Goal: Complete application form: Complete application form

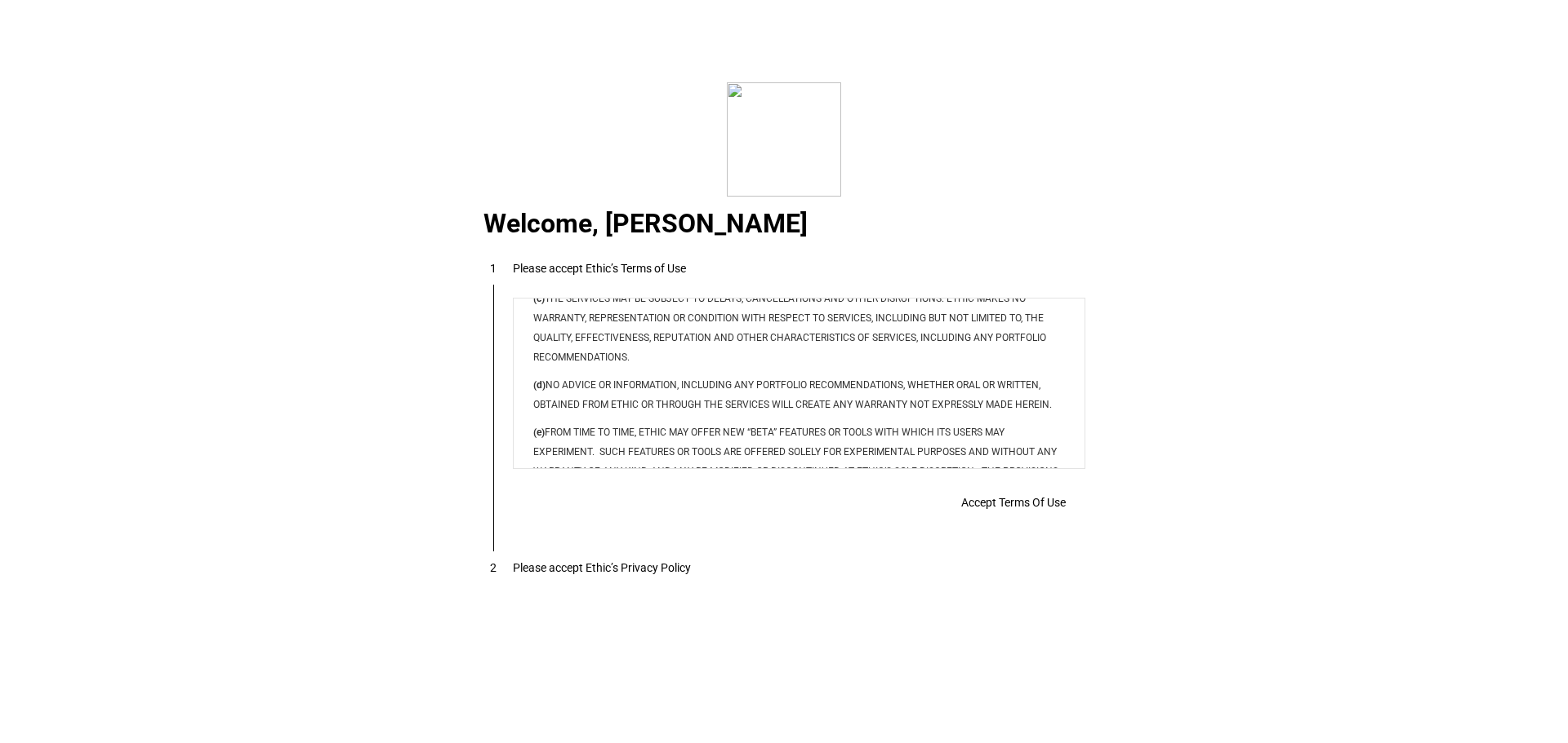
scroll to position [13215, 0]
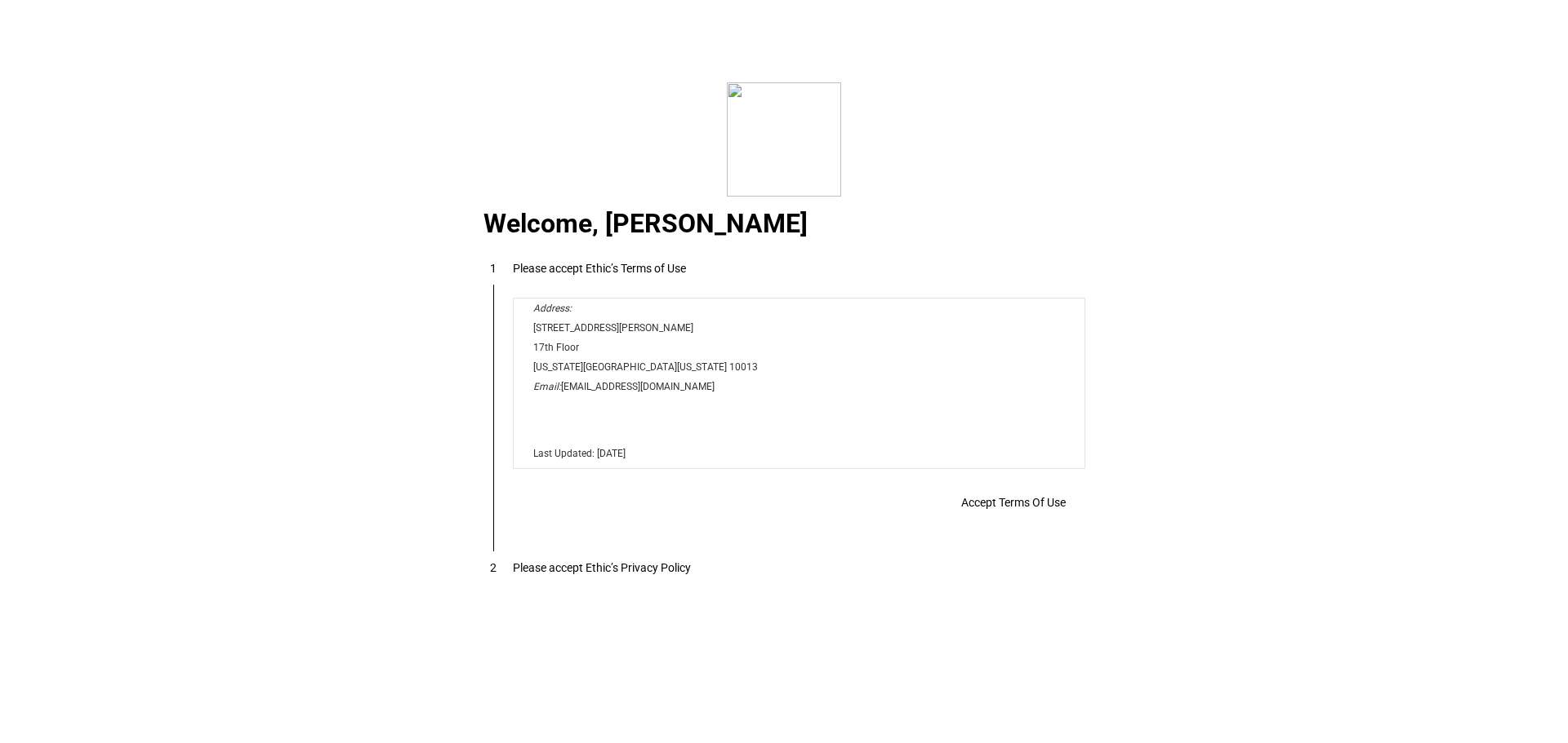
click at [1049, 506] on span "Accept Terms Of Use" at bounding box center [1013, 502] width 104 height 13
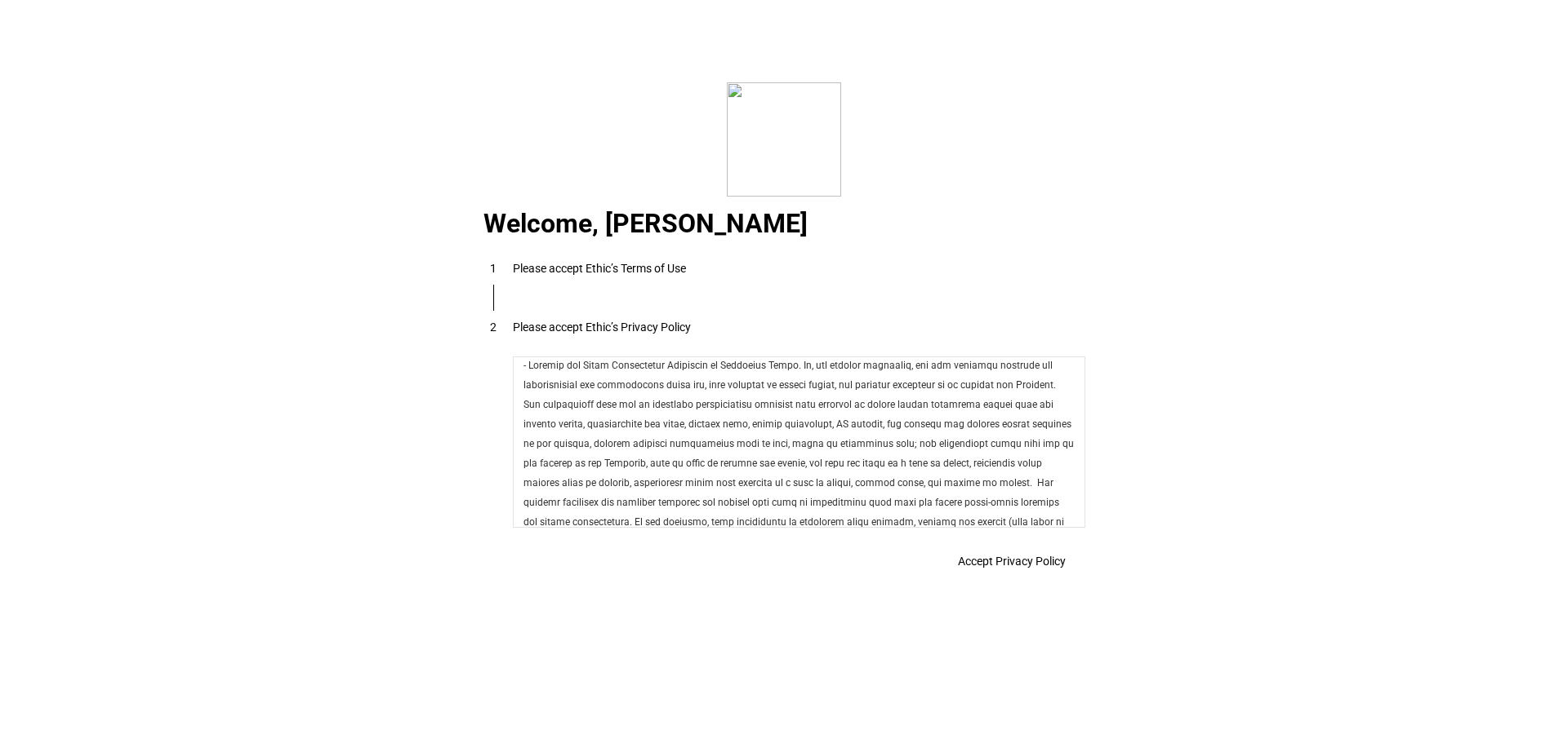
scroll to position [5809, 0]
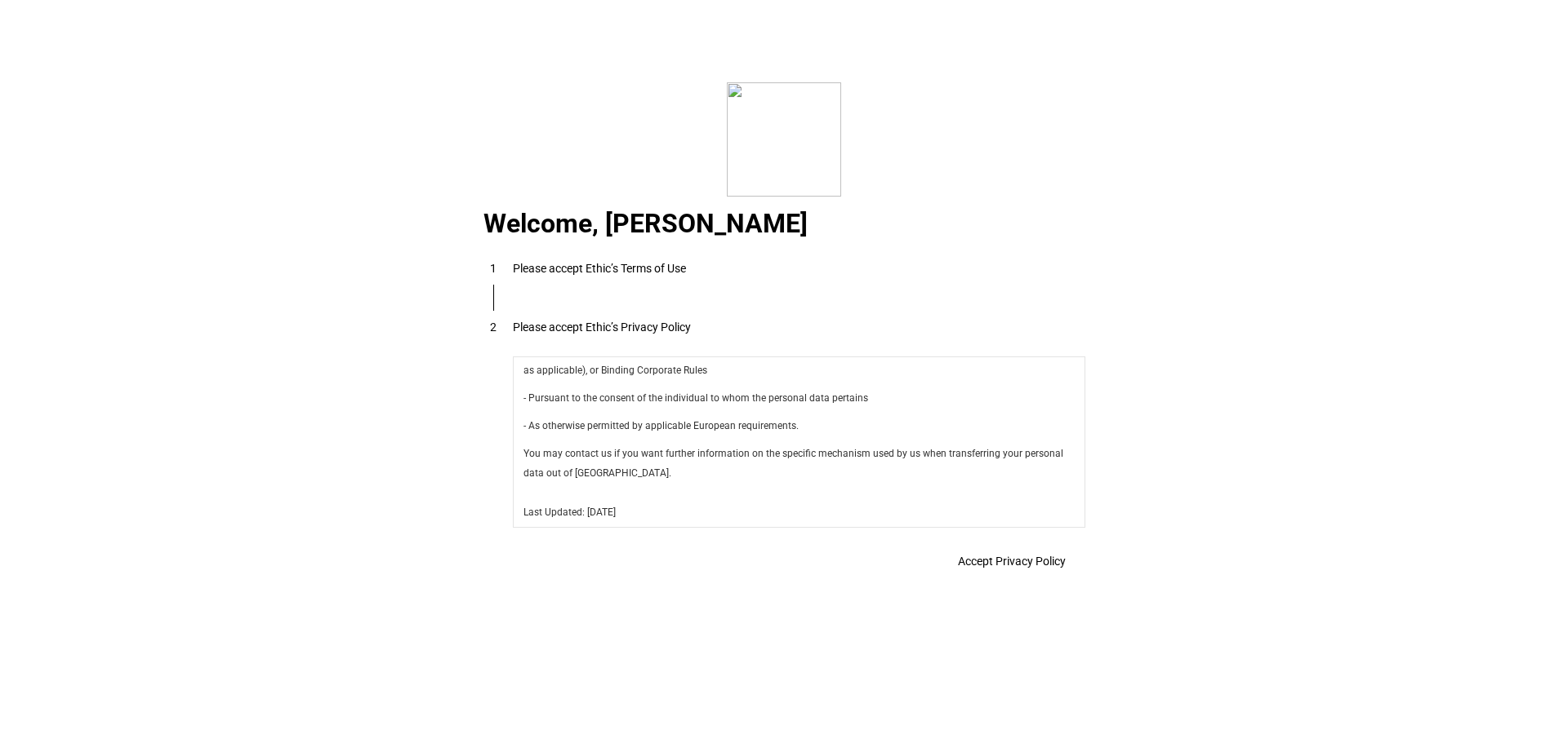
click at [1042, 553] on span at bounding box center [1011, 561] width 147 height 39
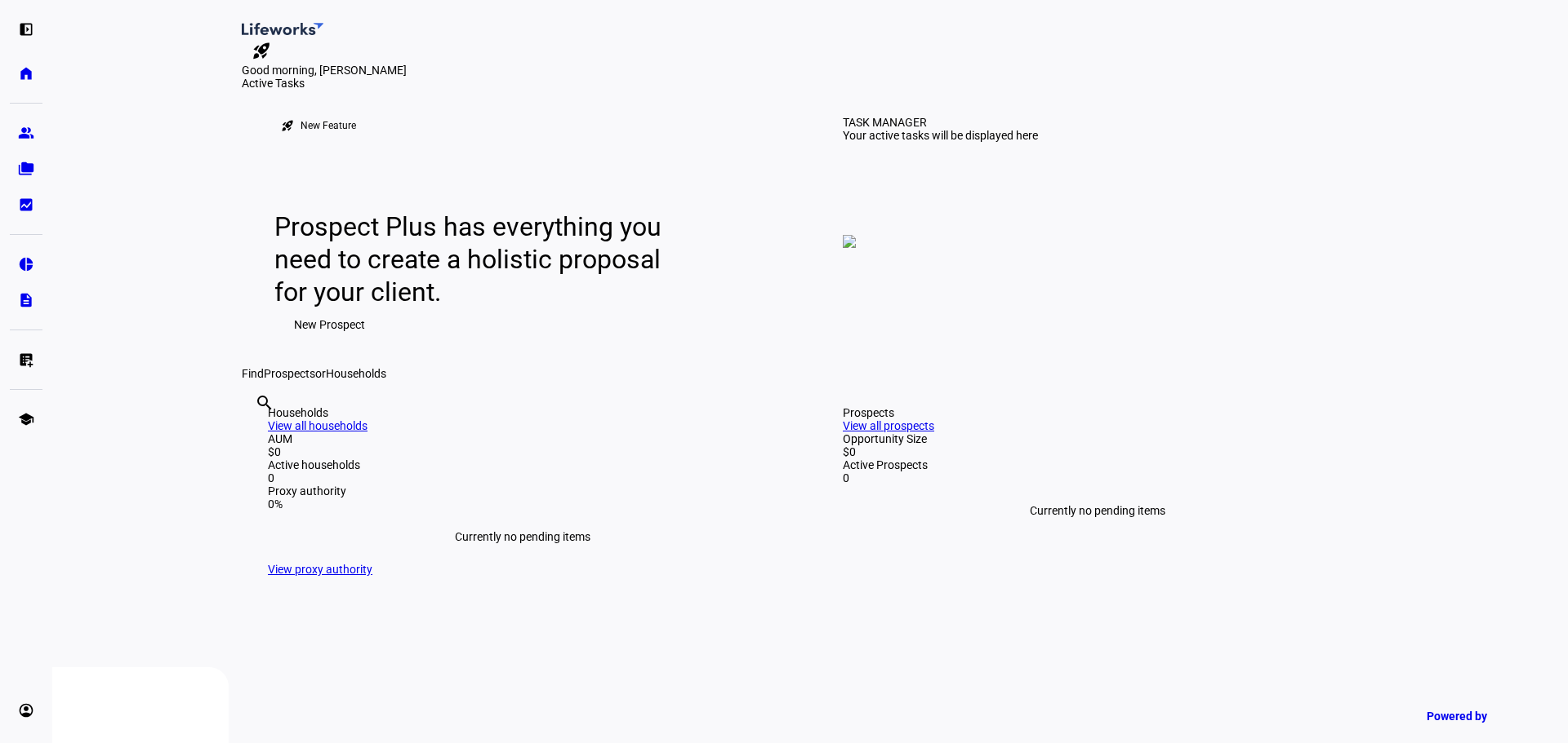
click at [335, 341] on span "New Prospect" at bounding box center [330, 324] width 71 height 33
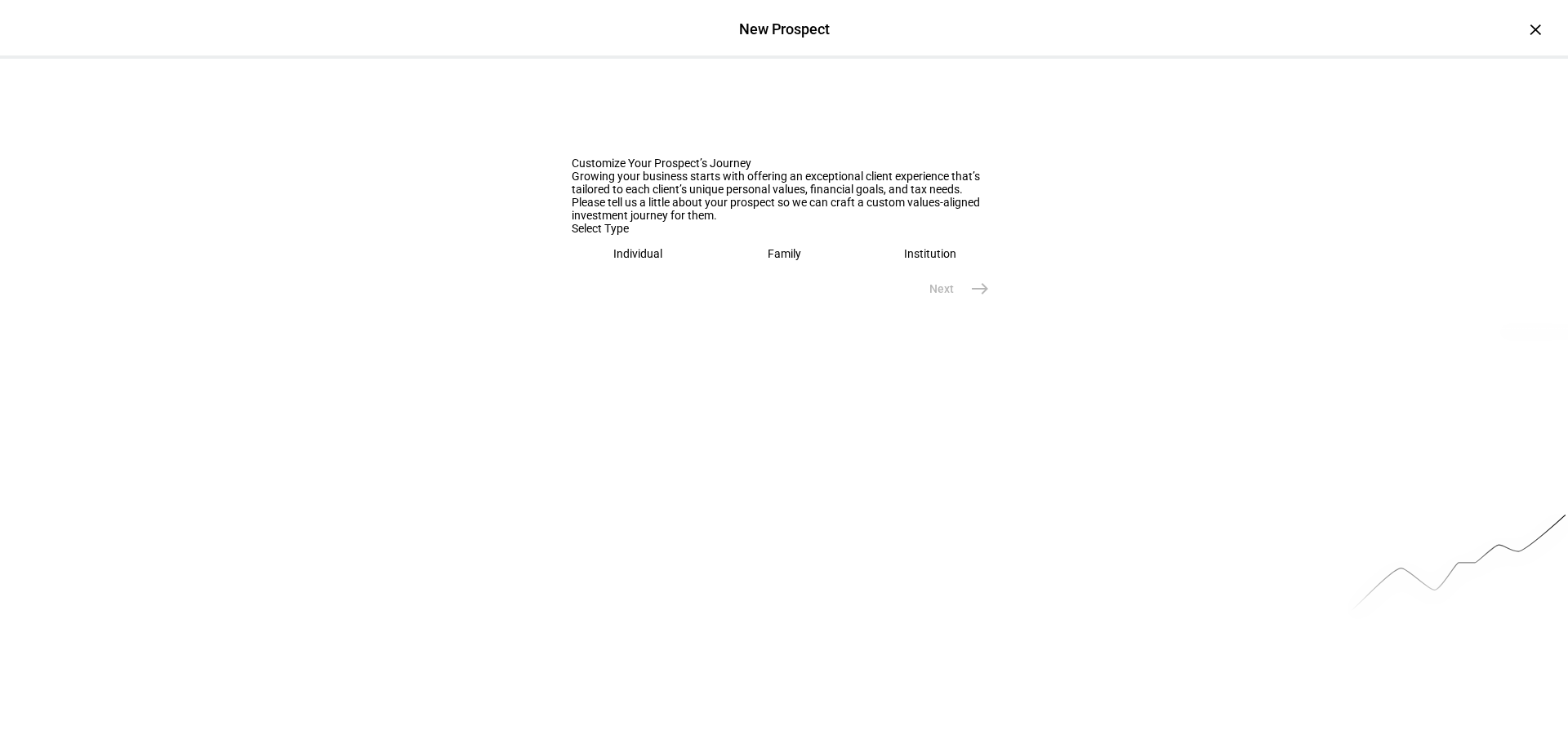
click at [646, 273] on eth-mega-radio-button "Individual" at bounding box center [637, 254] width 133 height 37
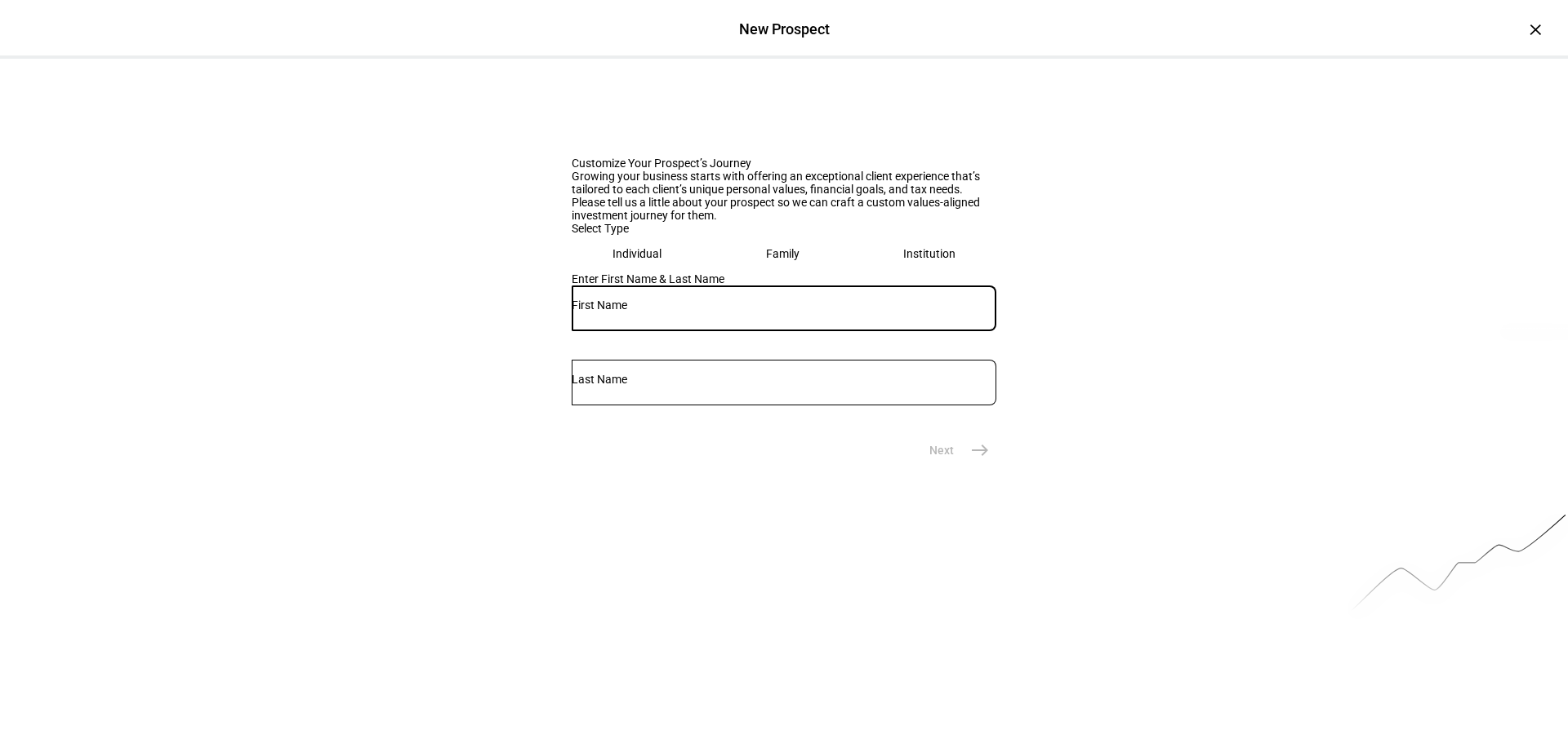
click at [612, 312] on input "text" at bounding box center [784, 305] width 424 height 13
type input "[PERSON_NAME]"
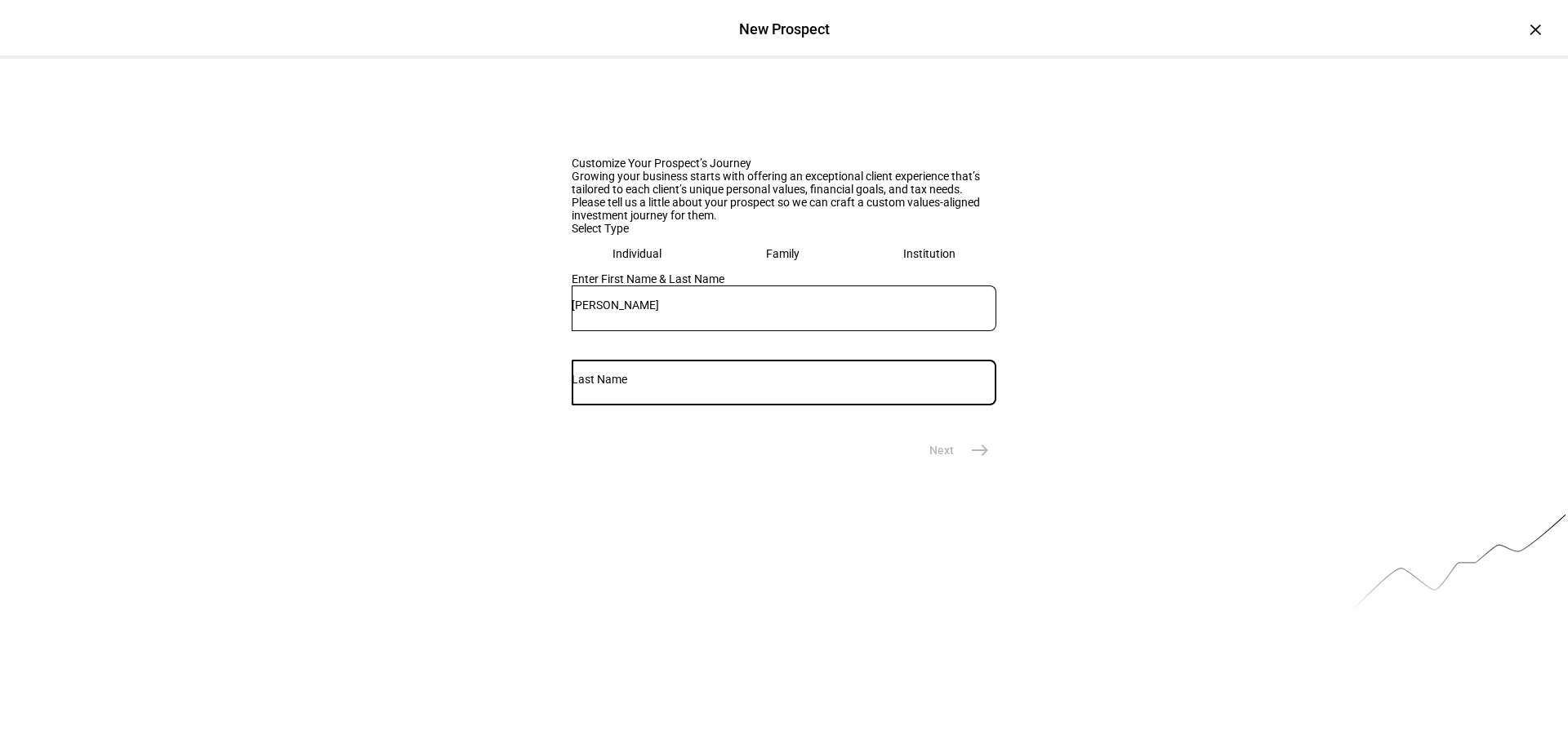
click at [811, 386] on input "text" at bounding box center [784, 380] width 424 height 13
type input "[PERSON_NAME]"
drag, startPoint x: 812, startPoint y: 535, endPoint x: 1096, endPoint y: 233, distance: 414.6
click at [1096, 233] on div "Customize Your Prospect’s Journey Growing your business starts with offering an…" at bounding box center [784, 263] width 1568 height 408
click at [979, 461] on mat-icon "east" at bounding box center [980, 451] width 20 height 20
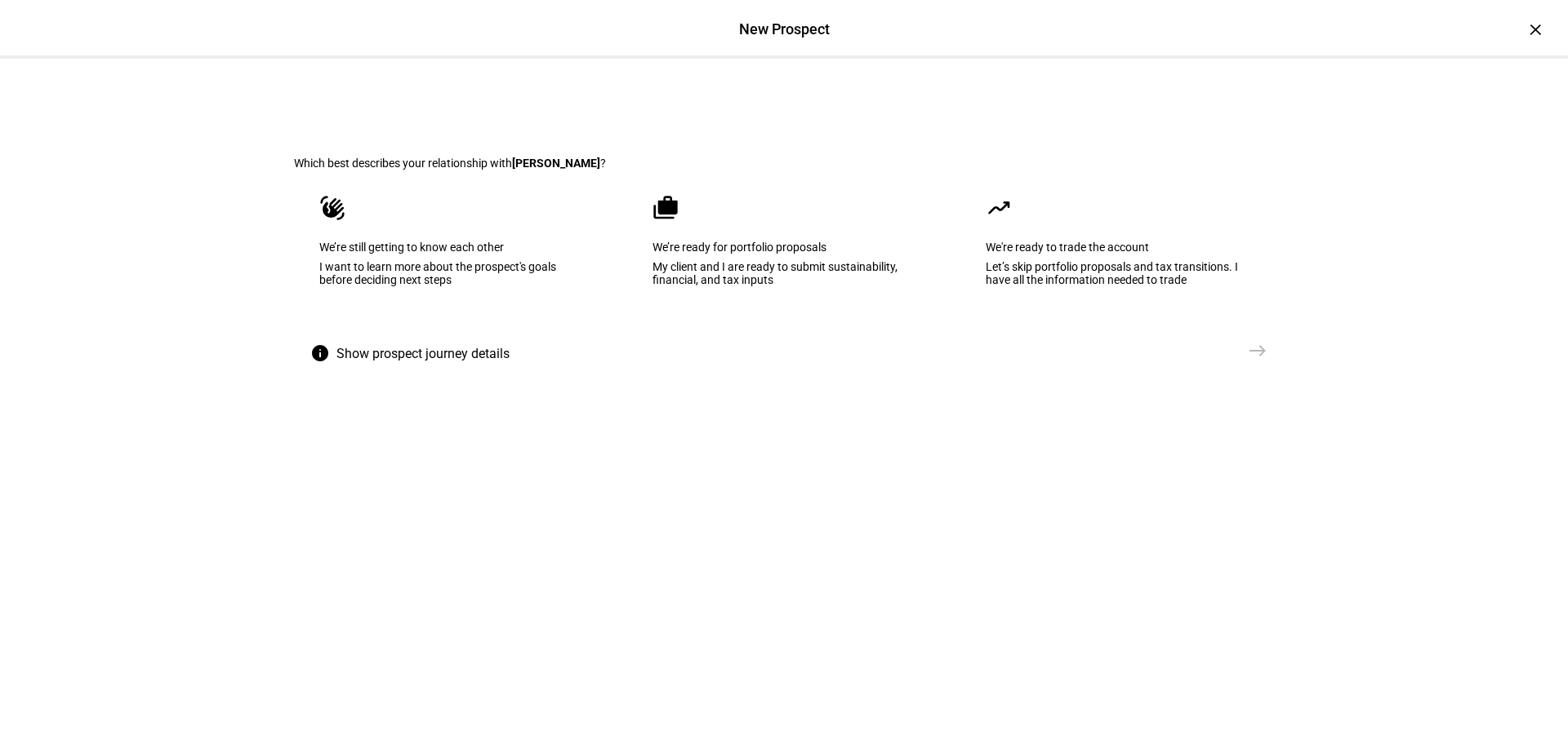
click at [781, 290] on eth-mega-radio-button "cases We’re ready for portfolio proposals My client and I are ready to submit s…" at bounding box center [784, 252] width 314 height 165
click at [1254, 361] on mat-icon "east" at bounding box center [1258, 351] width 20 height 20
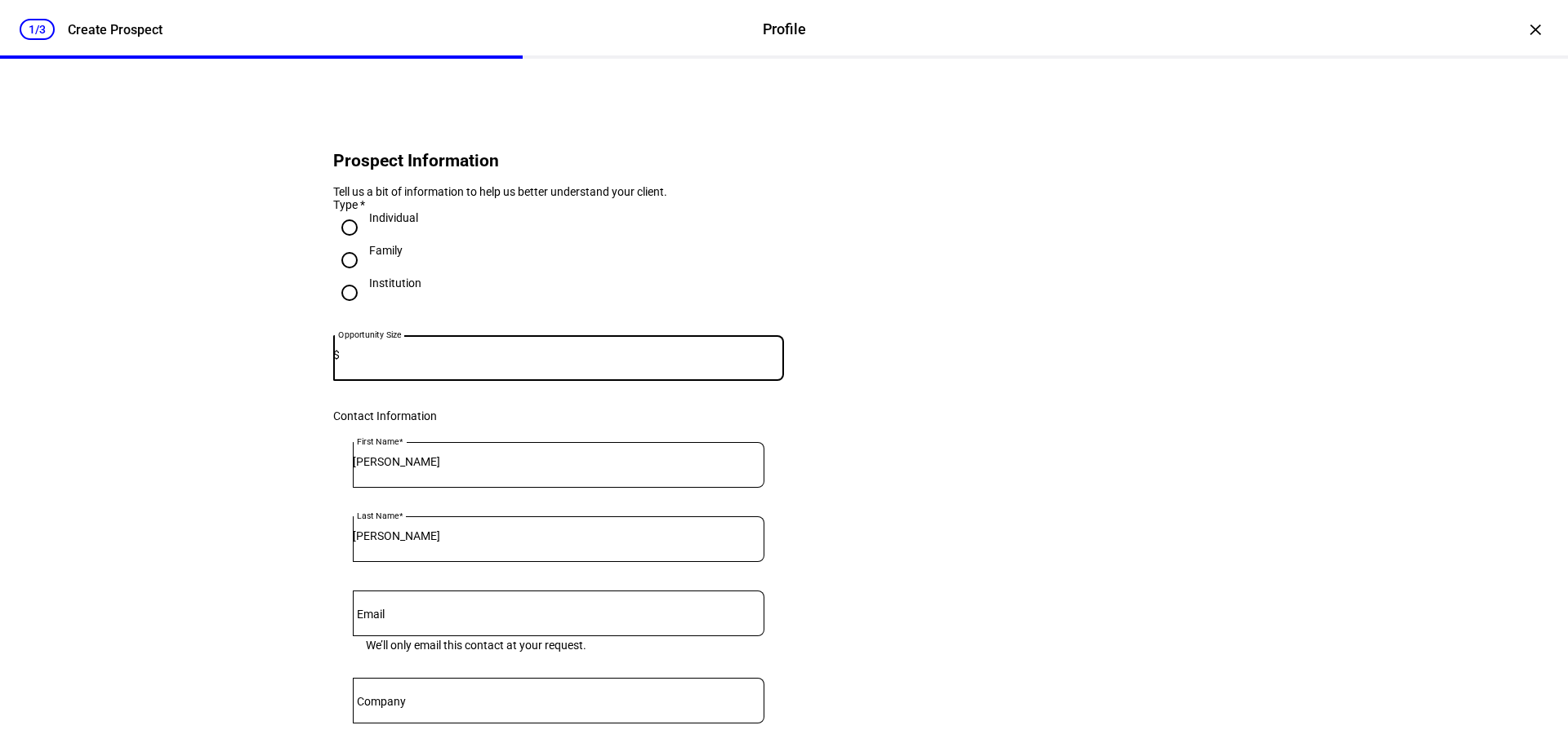
click at [586, 362] on input at bounding box center [562, 355] width 444 height 13
click at [580, 362] on input at bounding box center [562, 355] width 444 height 13
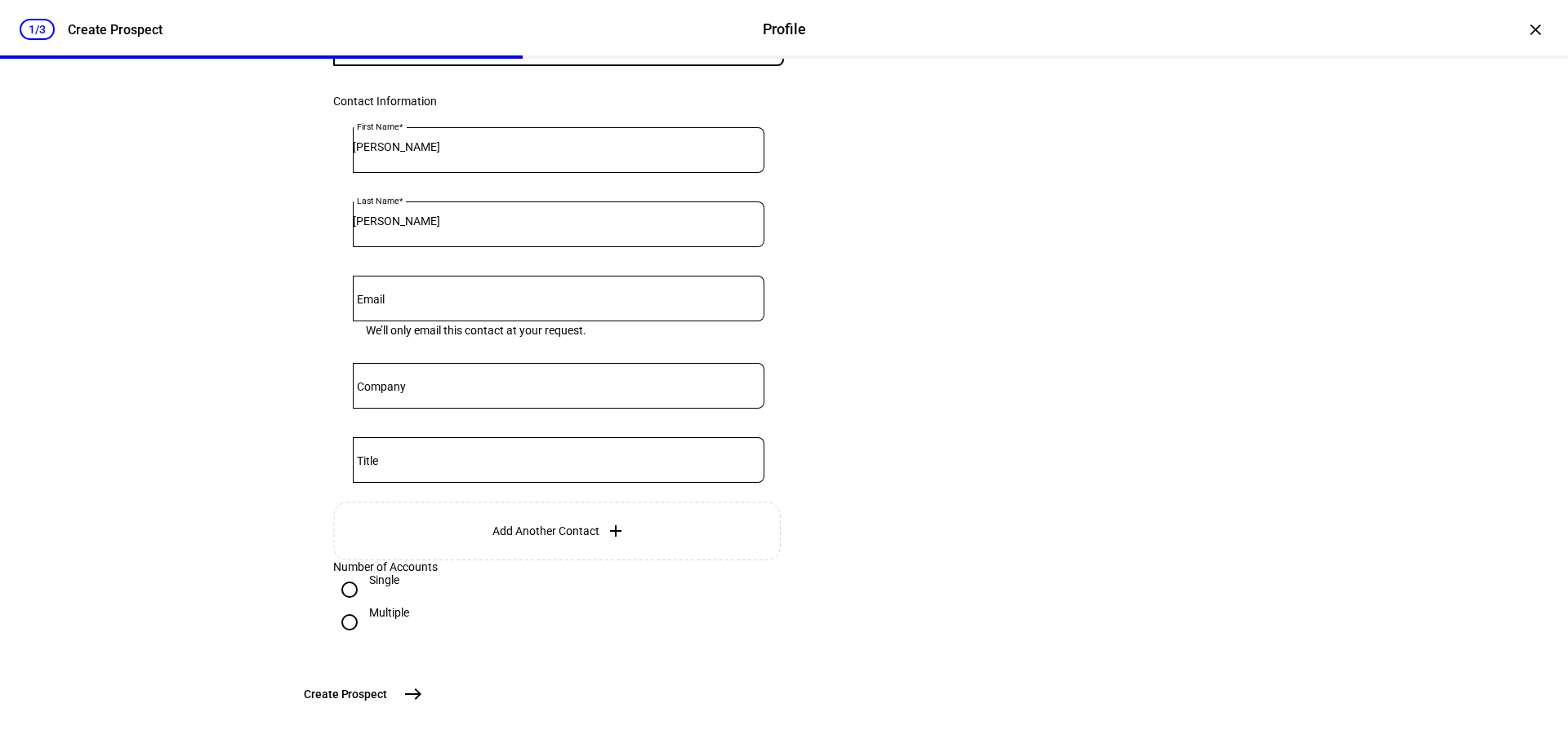
scroll to position [326, 0]
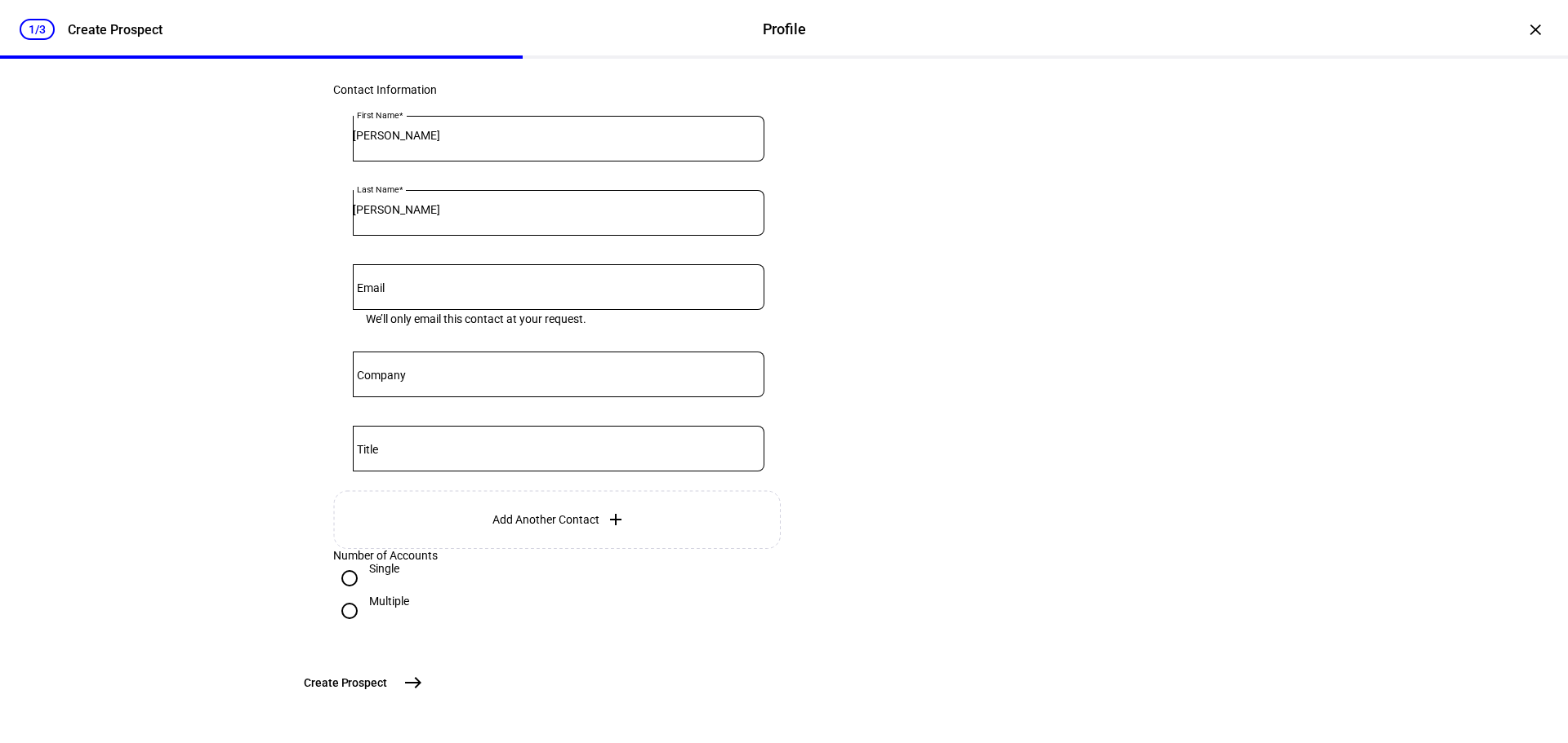
type input "2,500,000"
click at [527, 290] on input "Email" at bounding box center [559, 283] width 412 height 13
click at [1063, 330] on eth-form-card "Prospect Information Tell us a bit of information to help us better understand …" at bounding box center [784, 219] width 980 height 895
click at [490, 397] on div at bounding box center [559, 374] width 412 height 45
click at [415, 290] on input "Email" at bounding box center [559, 283] width 412 height 13
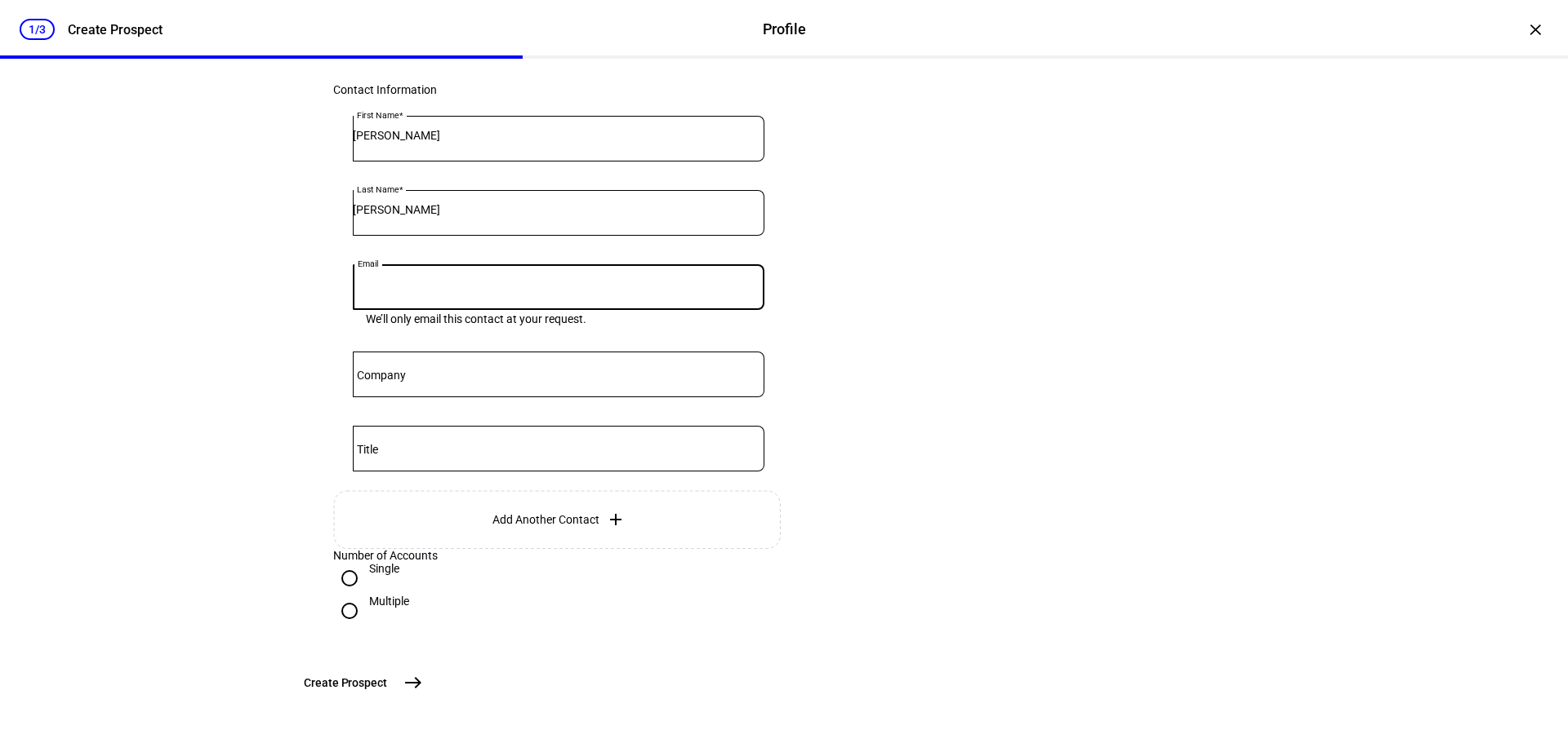
paste input "[EMAIL_ADDRESS][DOMAIN_NAME]"
type input "[EMAIL_ADDRESS][DOMAIN_NAME]"
click at [549, 394] on div at bounding box center [559, 374] width 412 height 45
click at [450, 460] on div at bounding box center [559, 448] width 412 height 45
click at [933, 419] on eth-form-card "Prospect Information Tell us a bit of information to help us better understand …" at bounding box center [784, 219] width 980 height 895
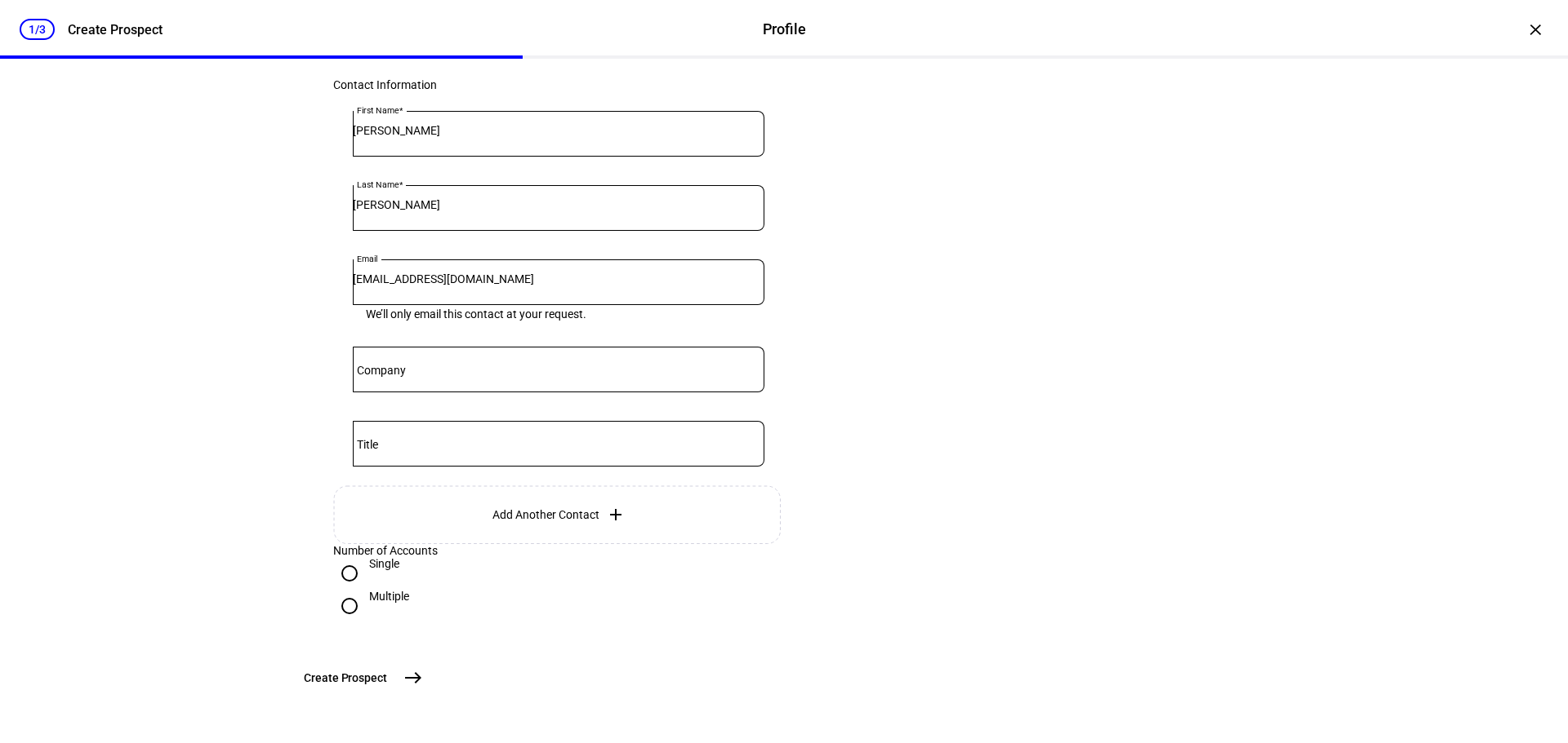
scroll to position [461, 0]
click at [423, 679] on mat-icon "east" at bounding box center [413, 678] width 20 height 20
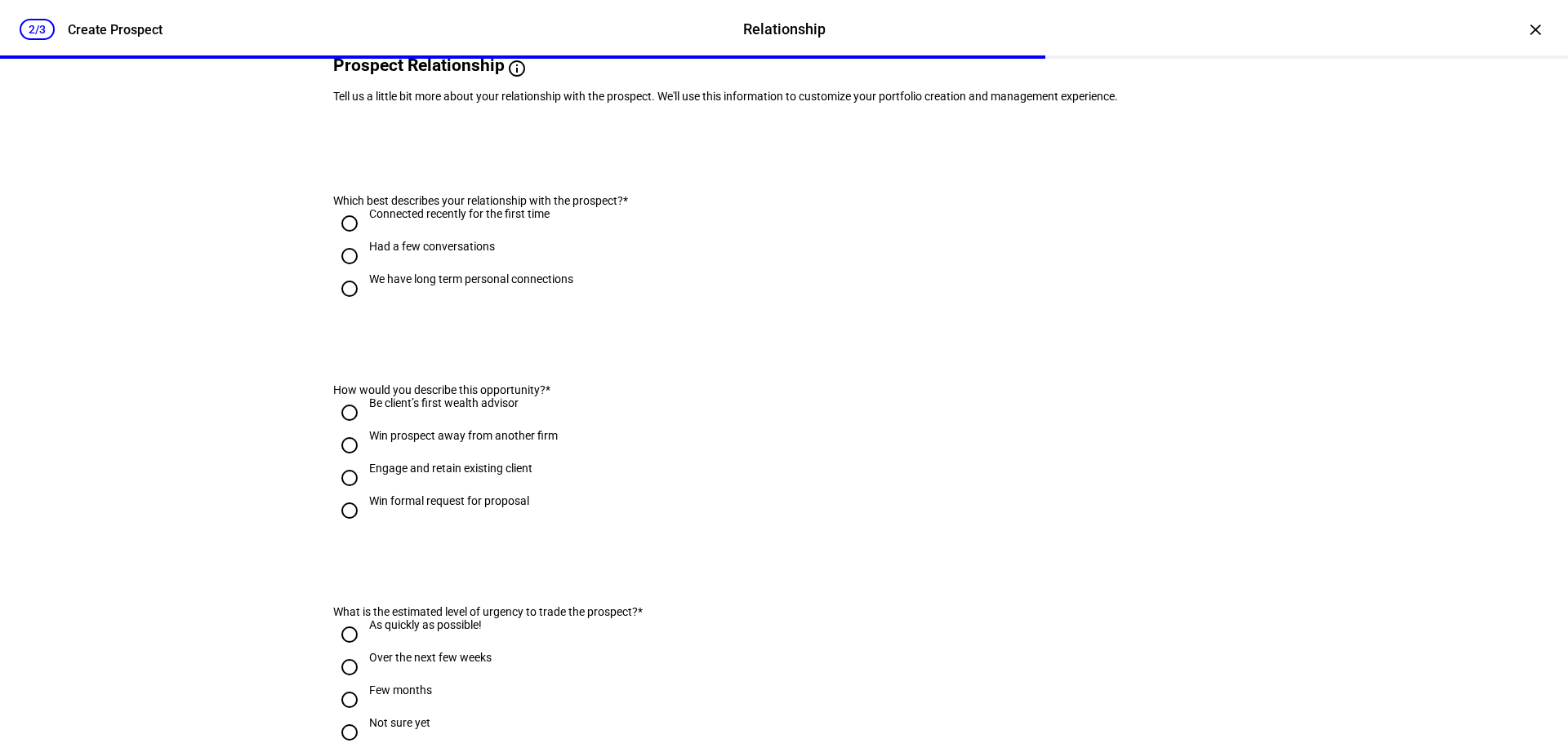
scroll to position [0, 0]
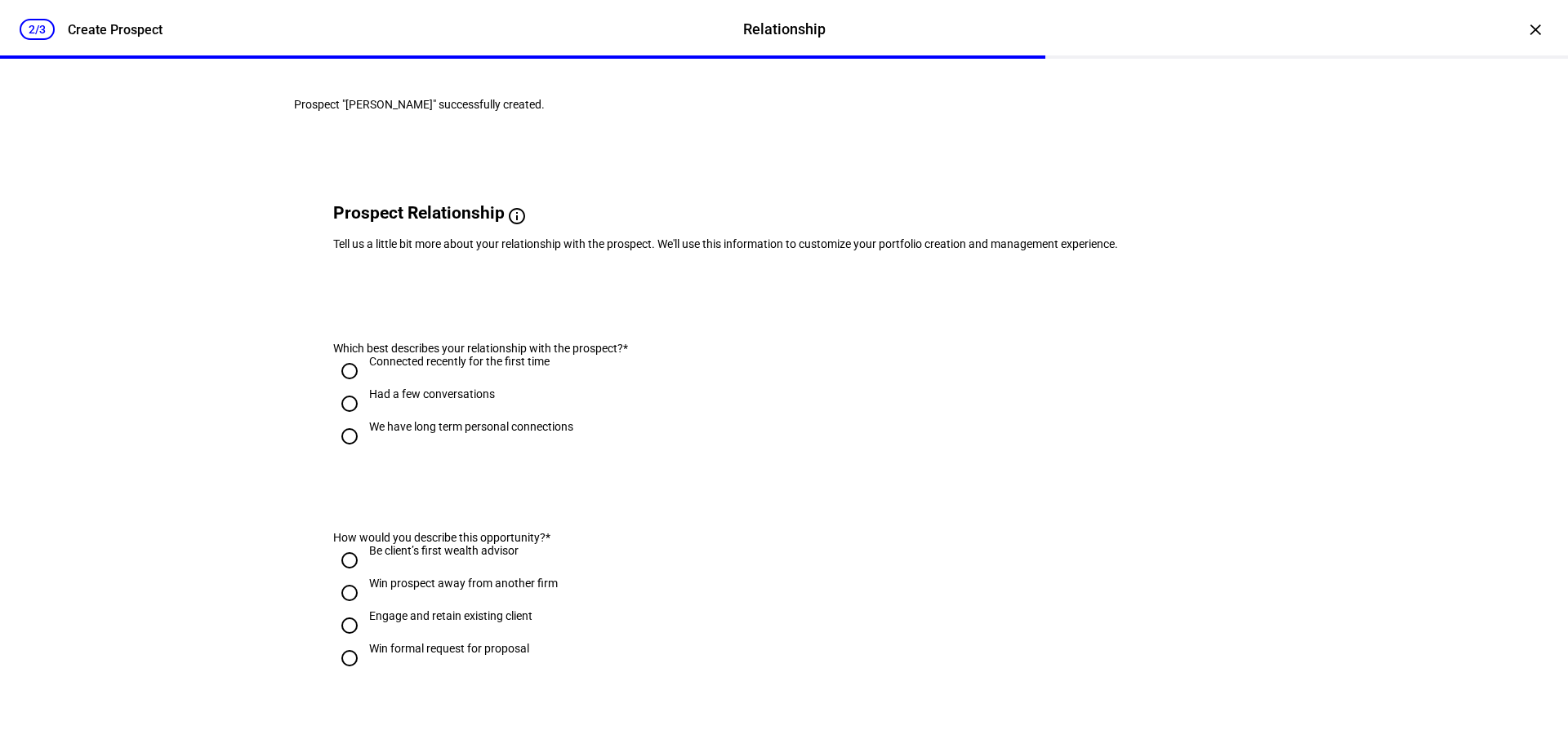
click at [342, 453] on input "We have long term personal connections" at bounding box center [349, 437] width 33 height 33
radio input "true"
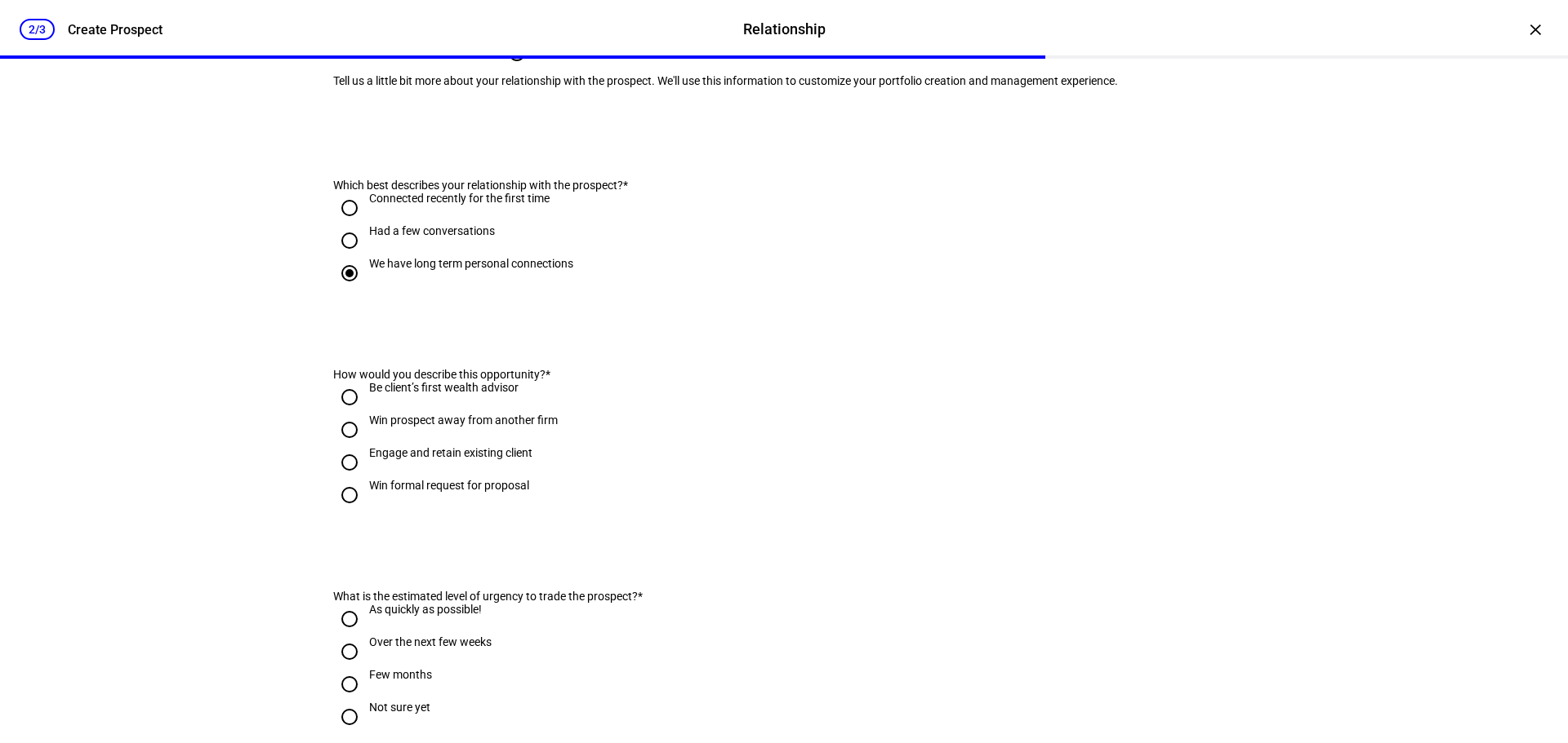
scroll to position [245, 0]
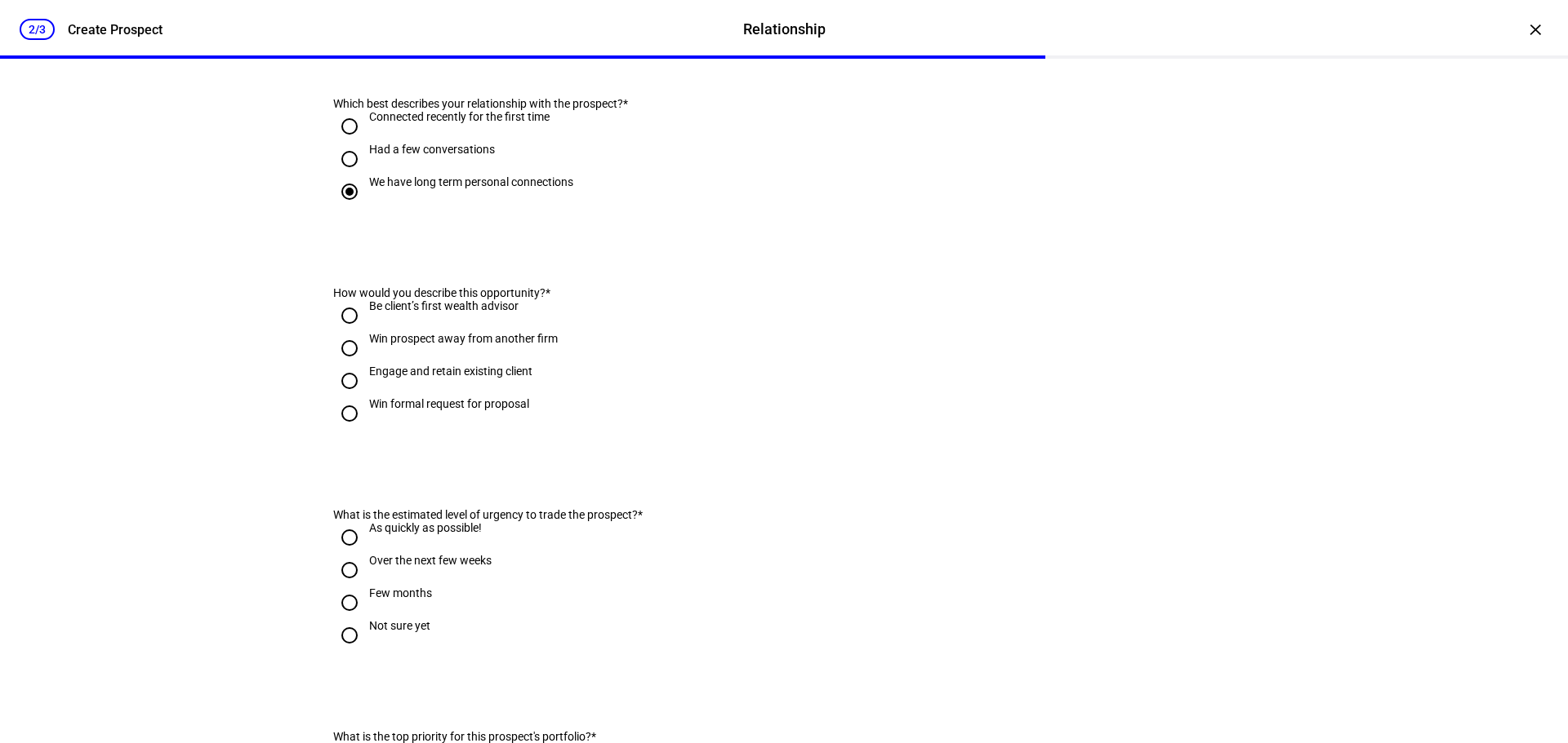
click at [345, 397] on input "Engage and retain existing client" at bounding box center [349, 380] width 33 height 33
radio input "true"
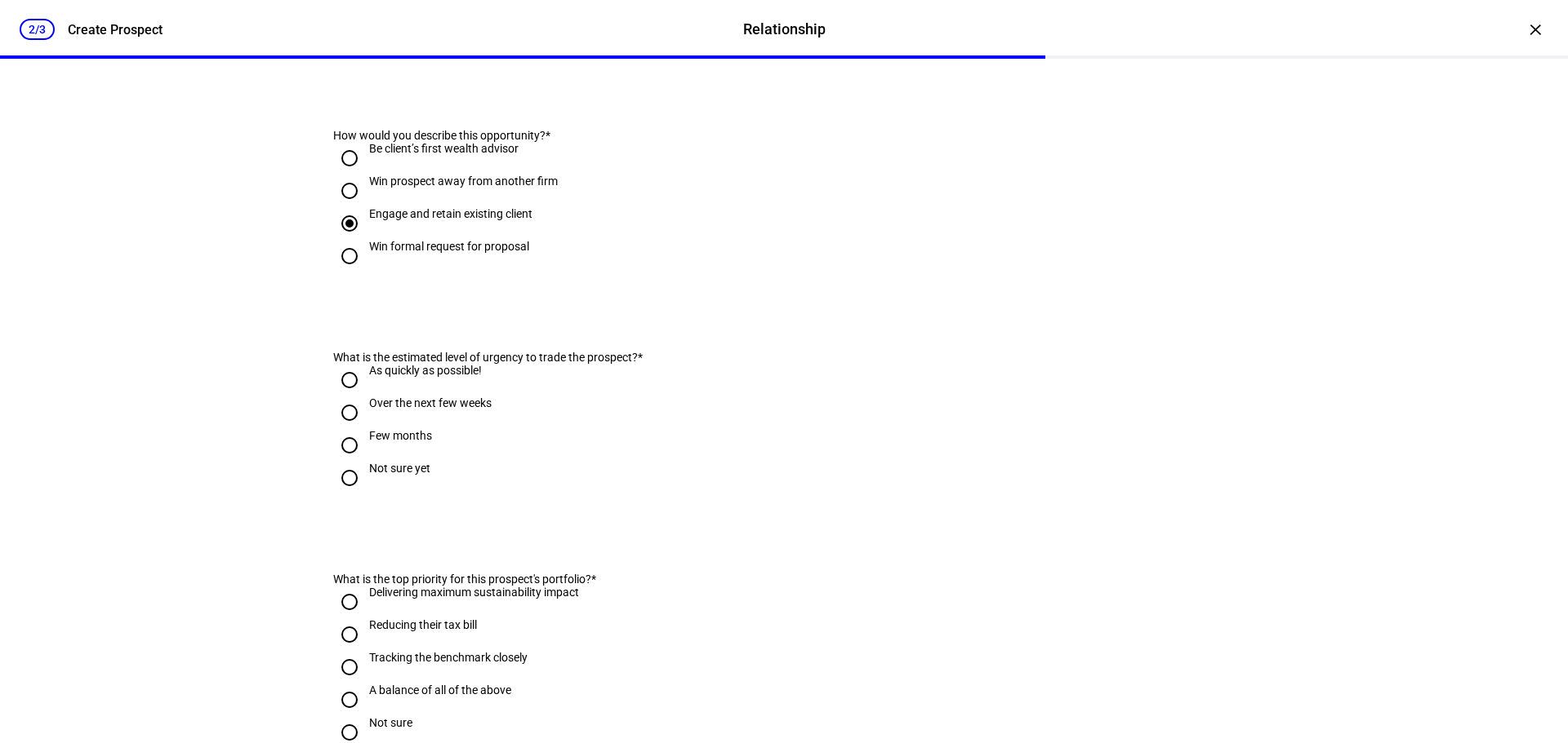
scroll to position [408, 0]
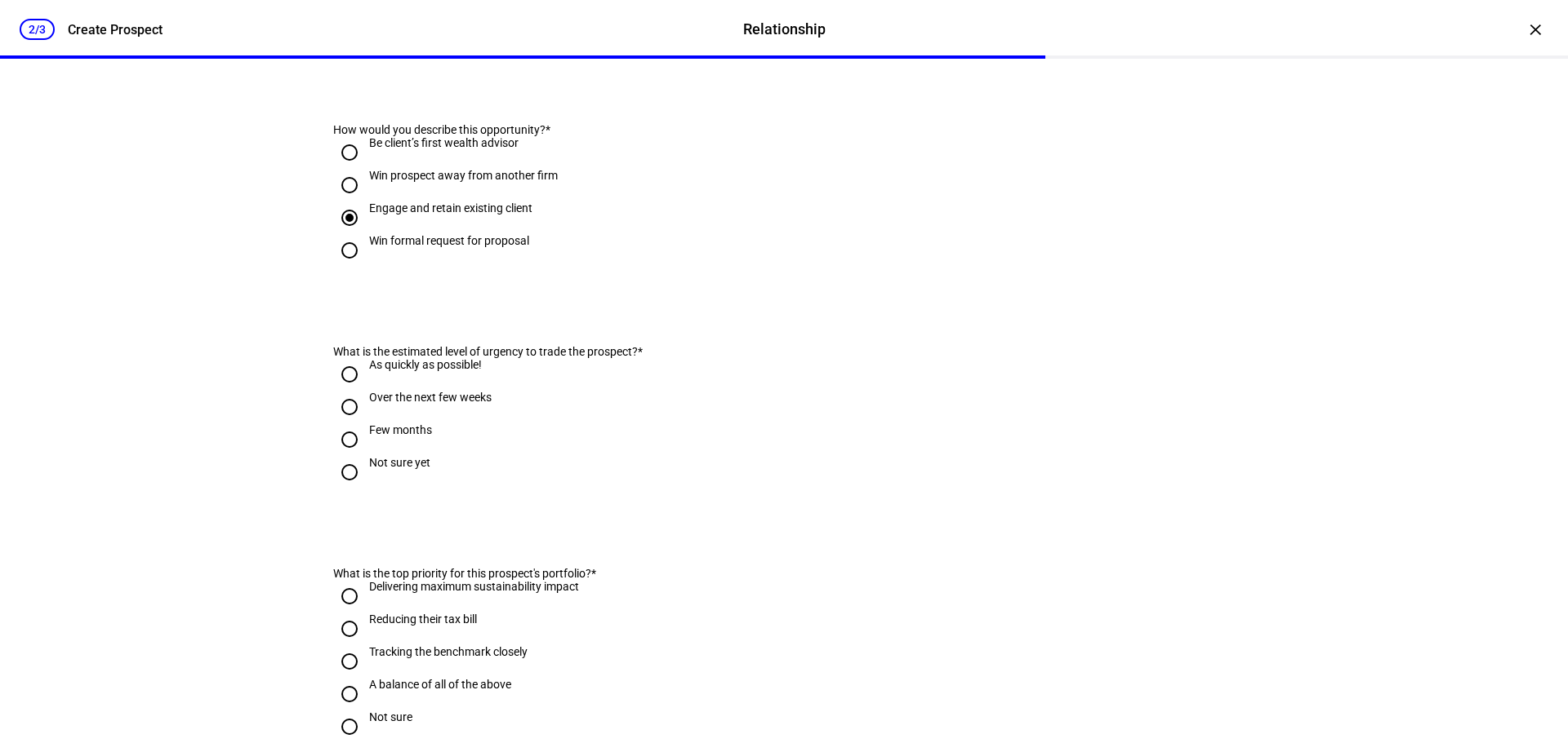
click at [341, 456] on input "Few months" at bounding box center [349, 439] width 33 height 33
radio input "true"
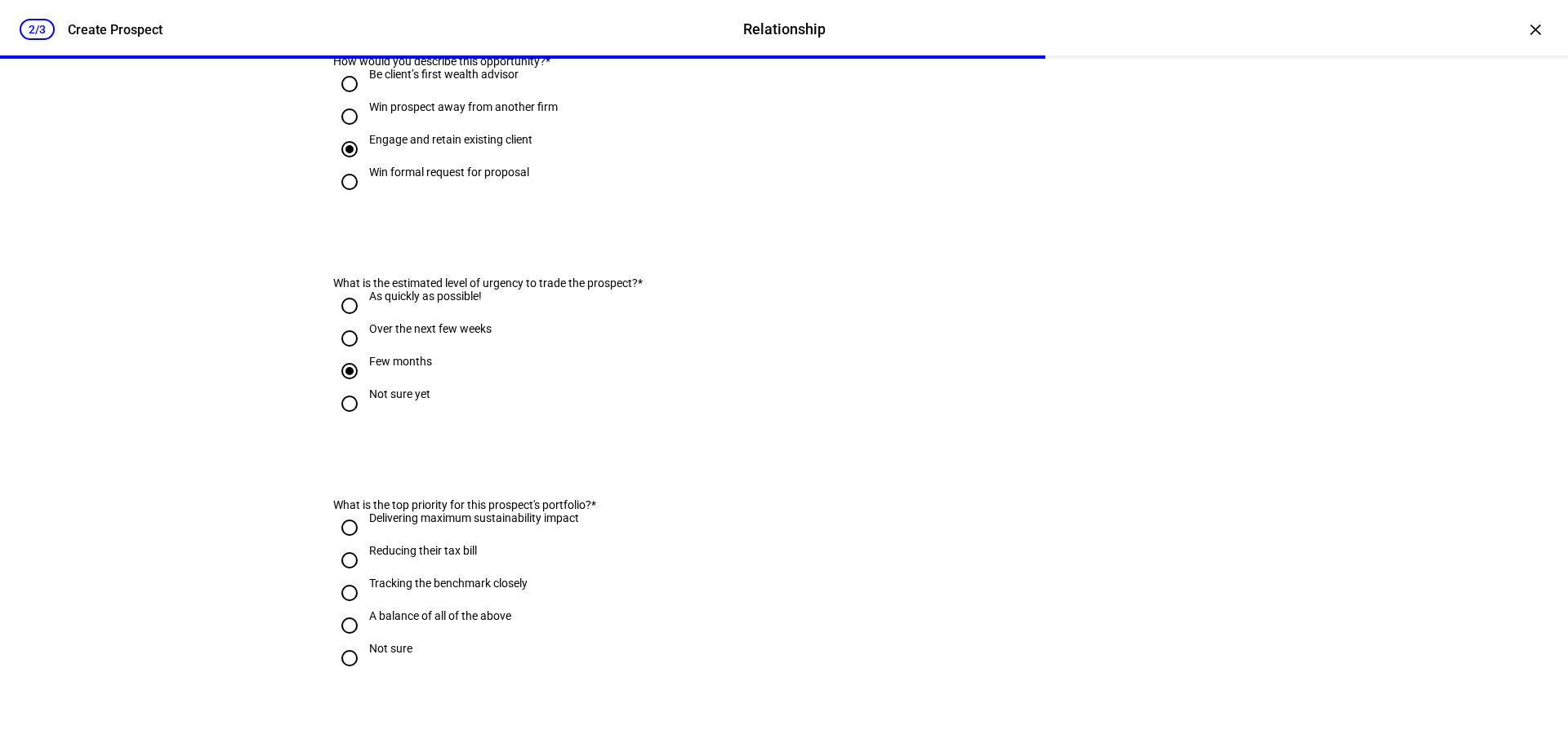
scroll to position [653, 0]
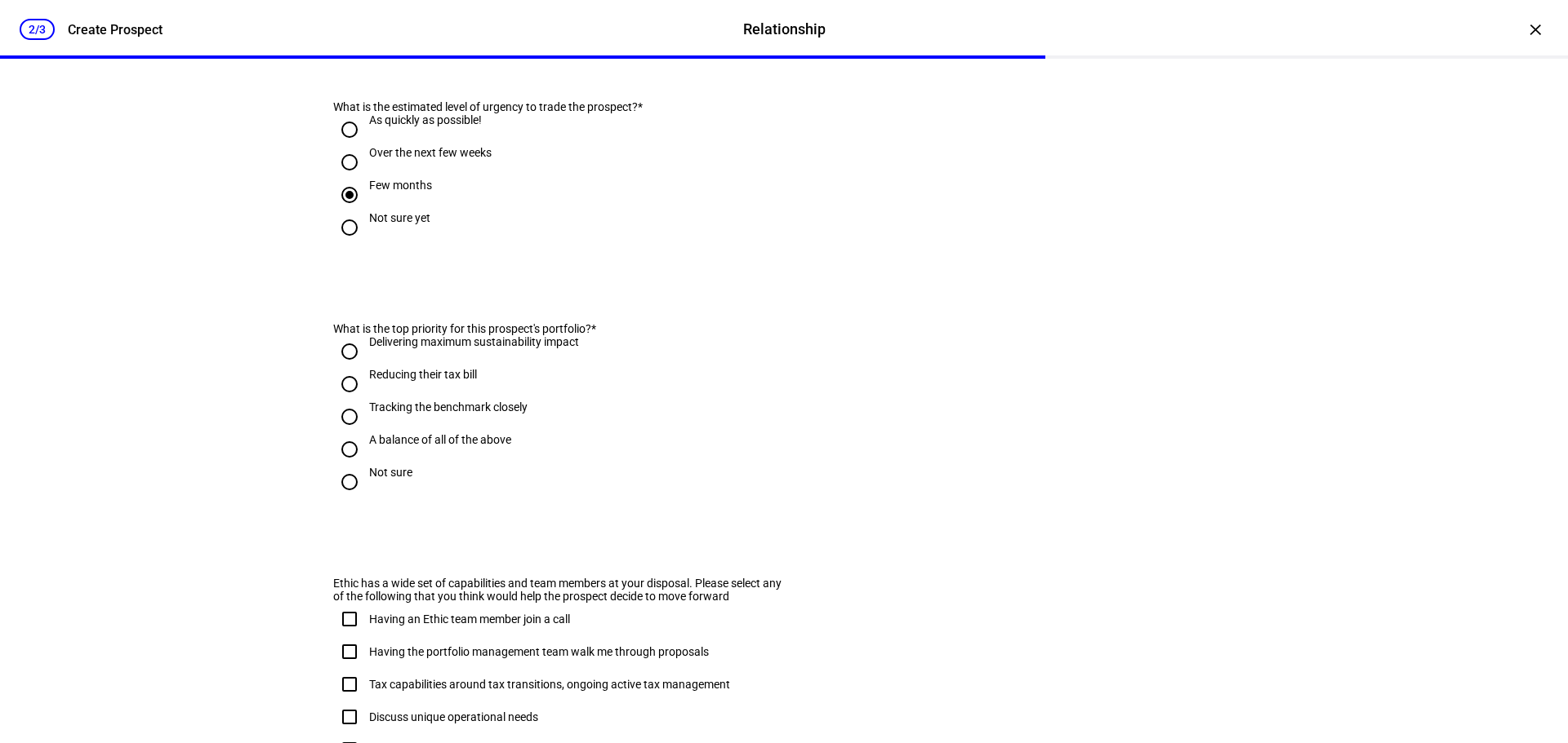
click at [338, 466] on input "A balance of all of the above" at bounding box center [349, 449] width 33 height 33
radio input "true"
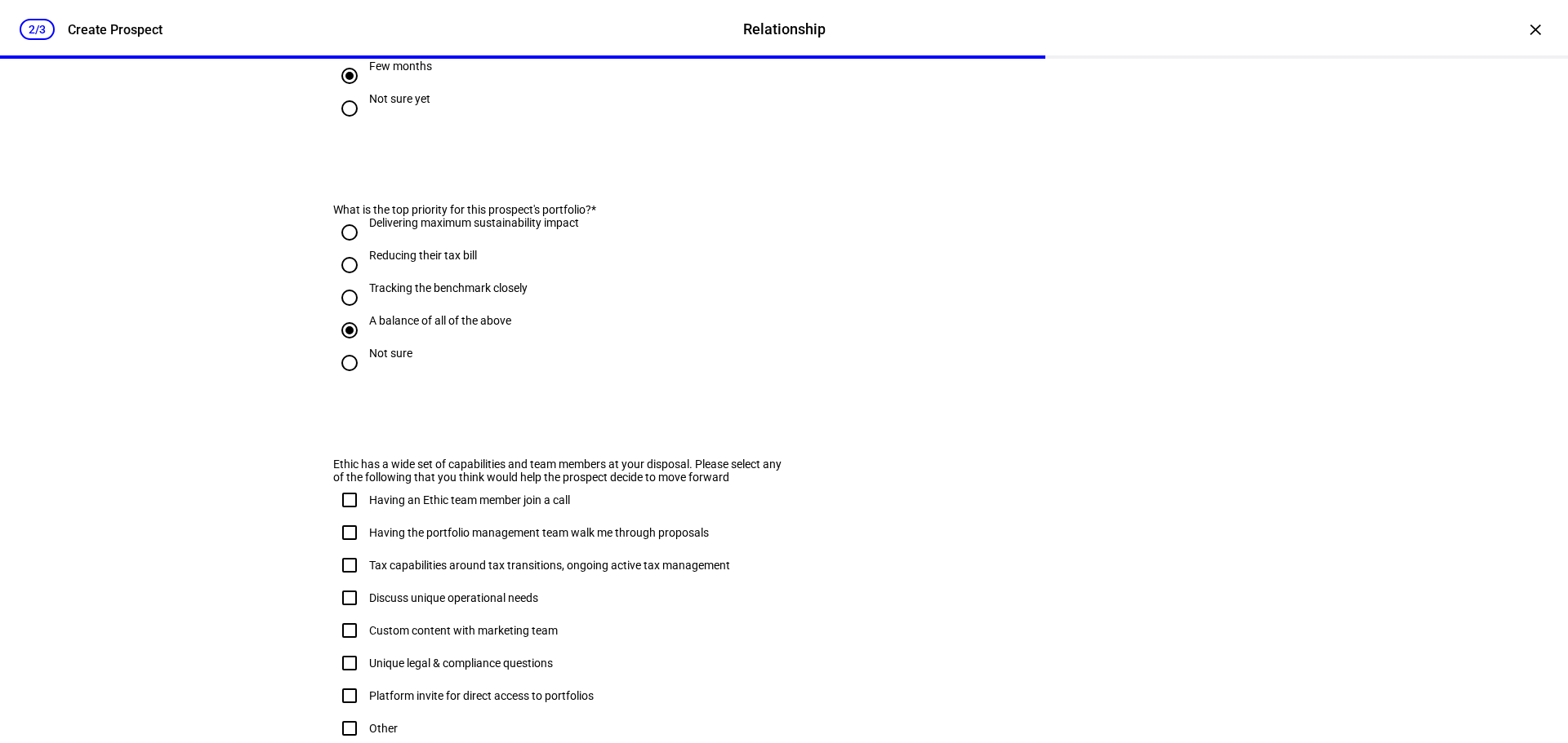
scroll to position [968, 0]
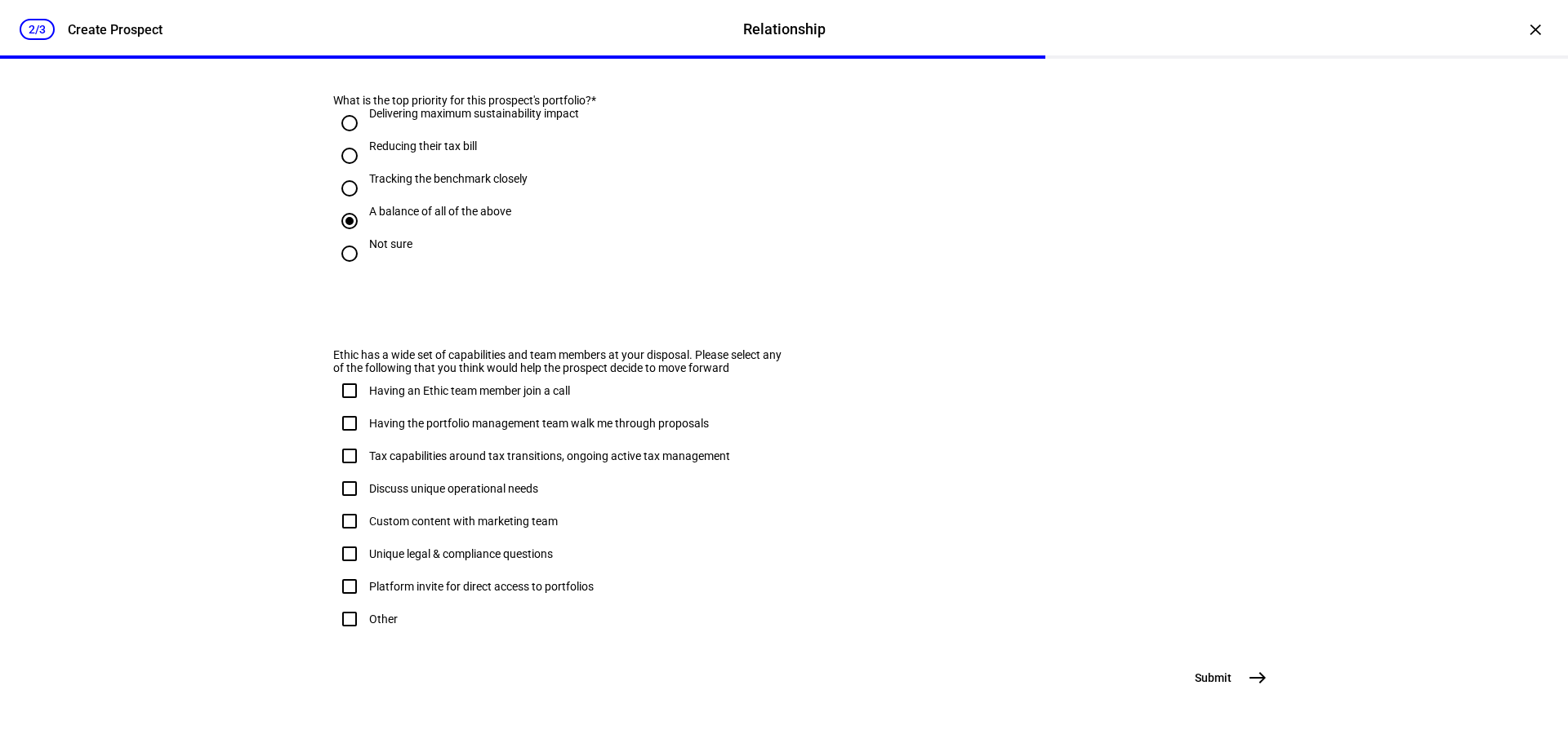
click at [349, 374] on input "Having an Ethic team member join a call" at bounding box center [349, 390] width 33 height 33
checkbox input "true"
click at [348, 407] on input "Having the portfolio management team walk me through proposals" at bounding box center [349, 423] width 33 height 33
checkbox input "true"
click at [347, 440] on input "Tax capabilities around tax transitions, ongoing active tax management" at bounding box center [349, 456] width 33 height 33
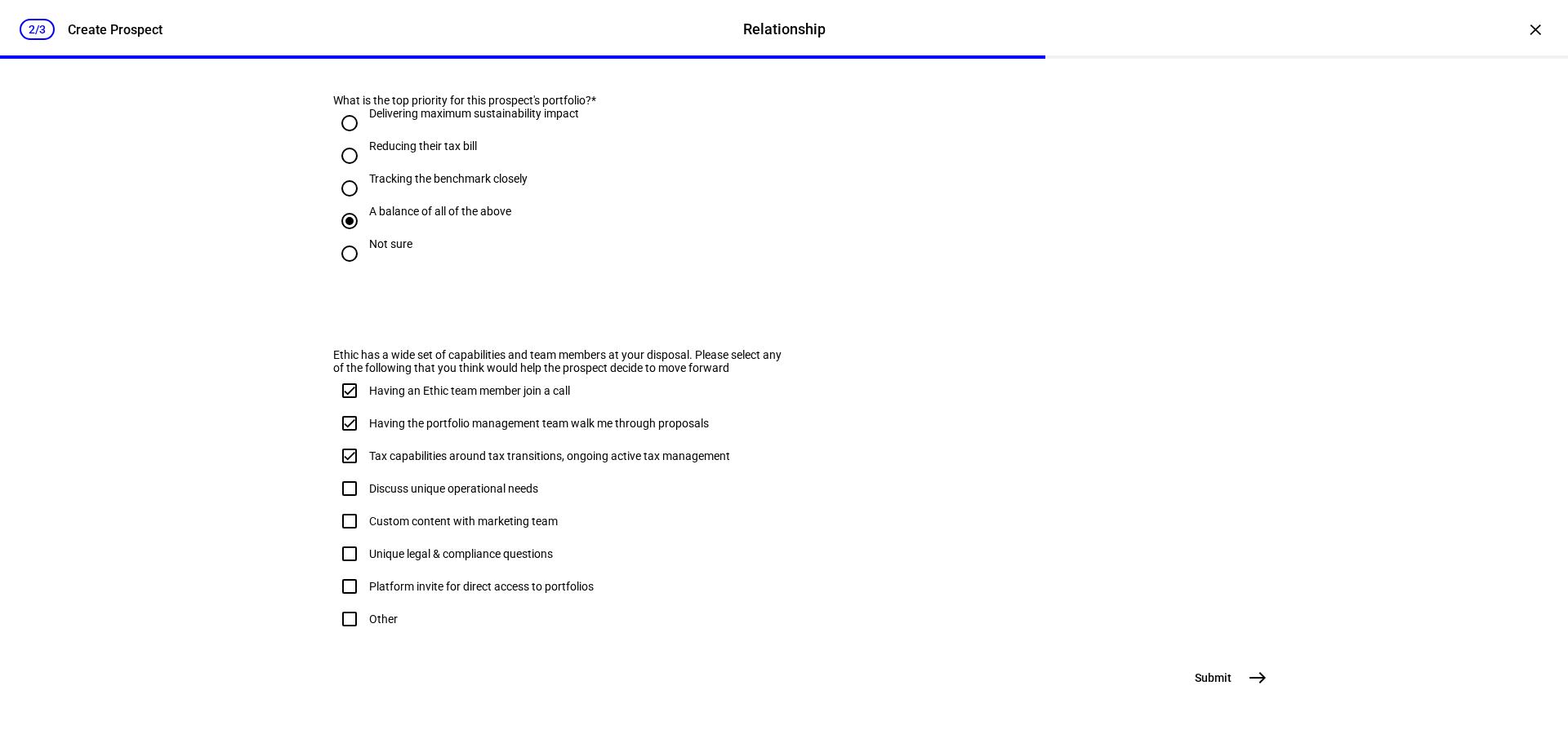
checkbox input "true"
click at [1252, 690] on span "east" at bounding box center [1257, 678] width 33 height 33
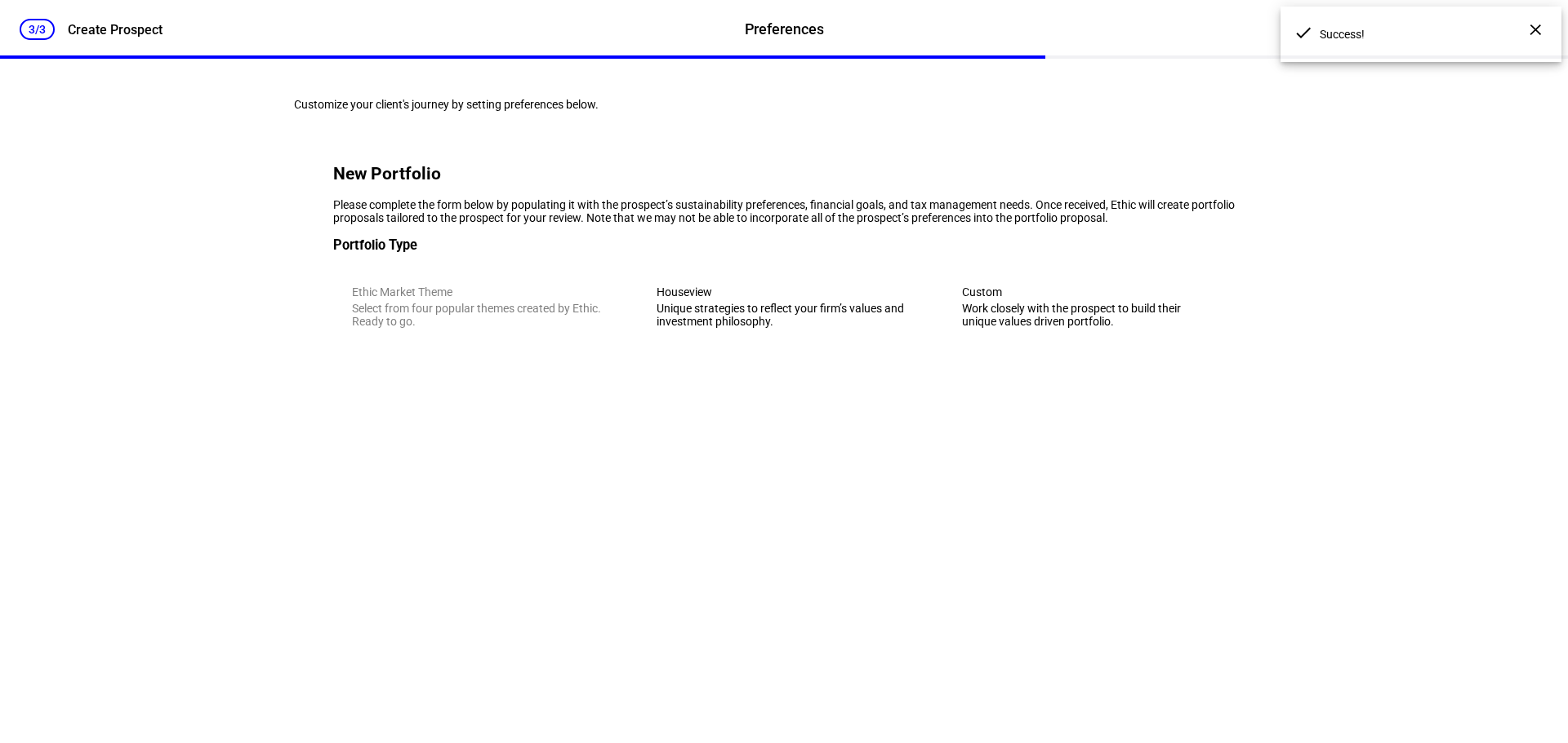
scroll to position [0, 0]
click at [1131, 347] on eth-mega-radio-button "Custom Work closely with the prospect to build their unique values driven portf…" at bounding box center [1088, 307] width 291 height 80
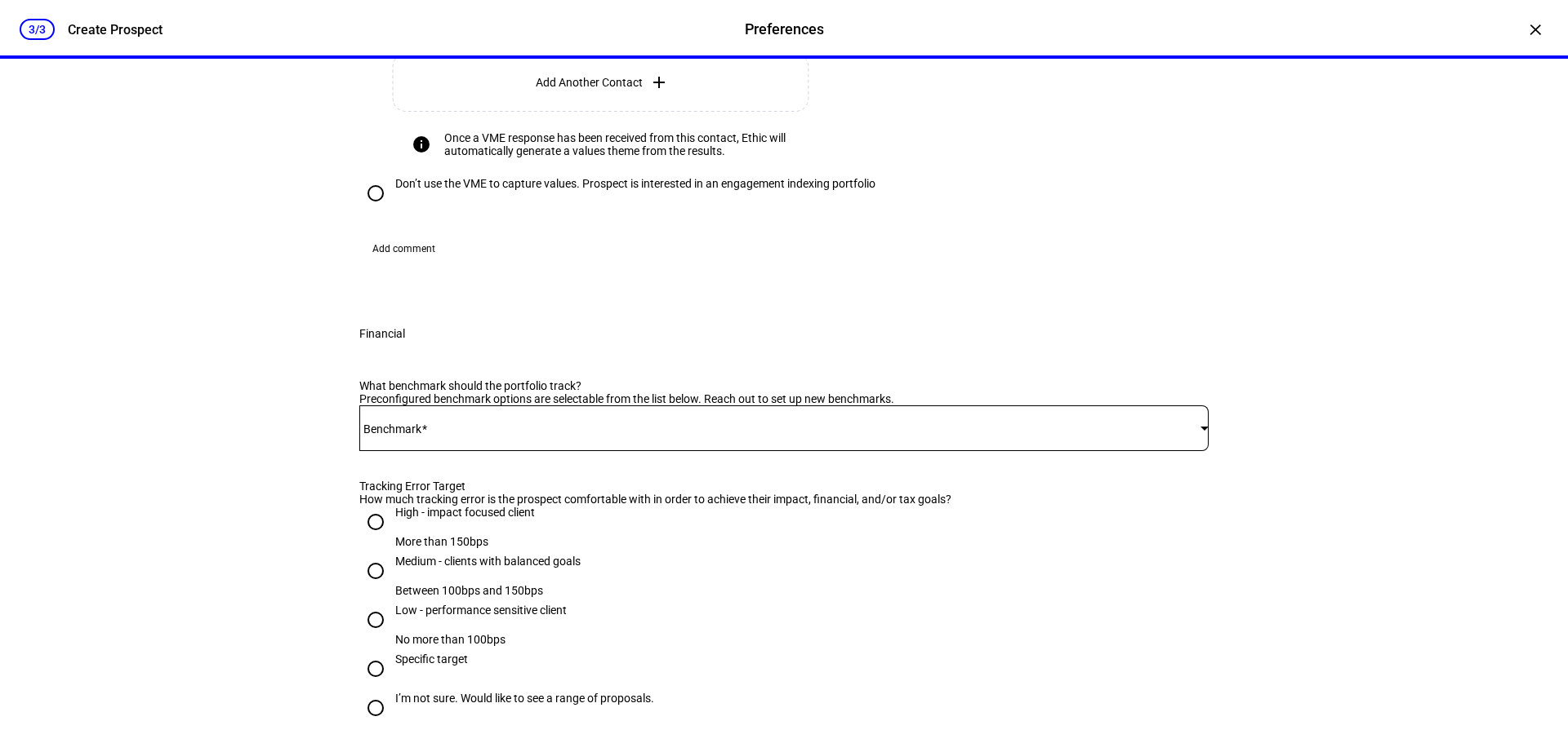
scroll to position [816, 0]
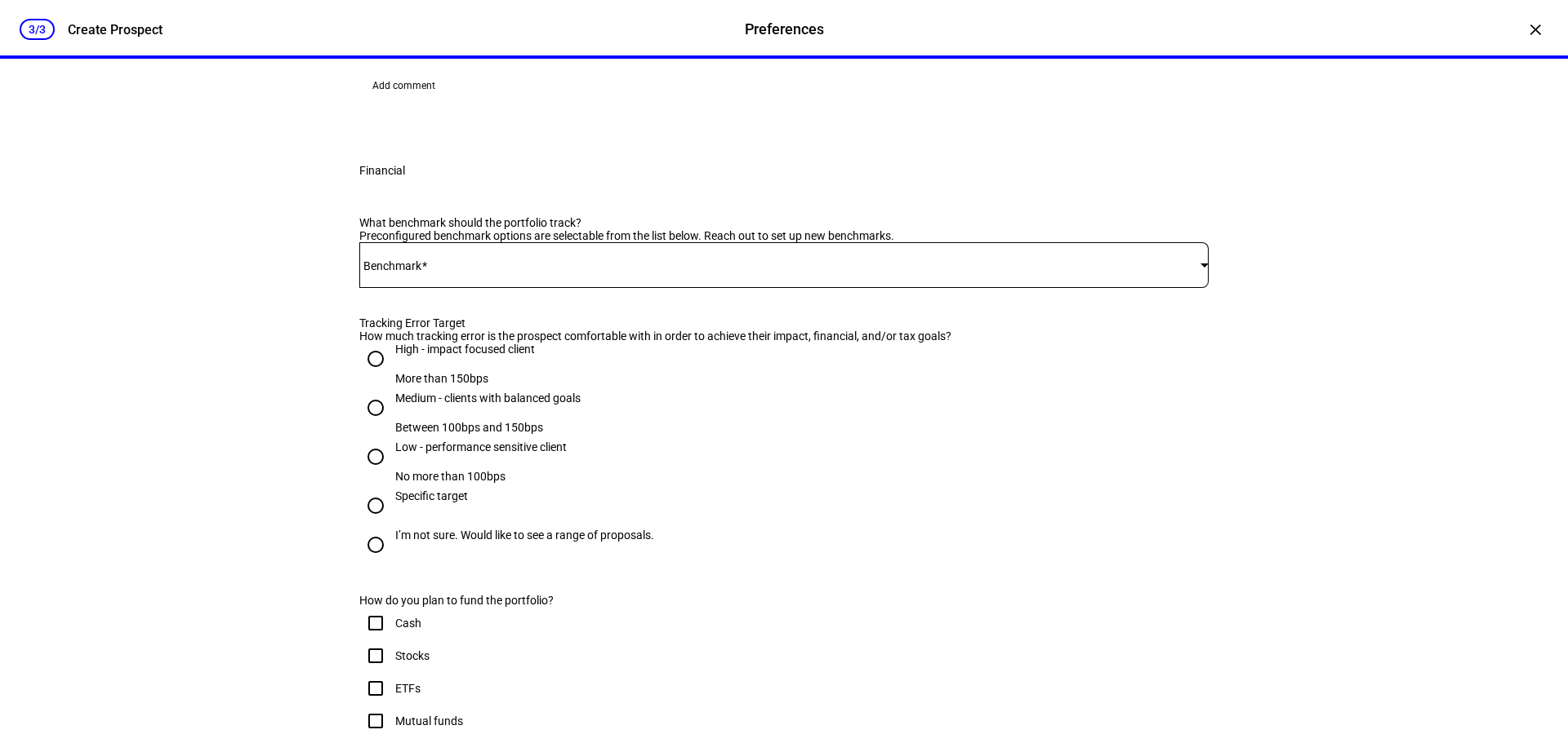
click at [385, 50] on div at bounding box center [375, 30] width 39 height 39
radio input "false"
radio input "true"
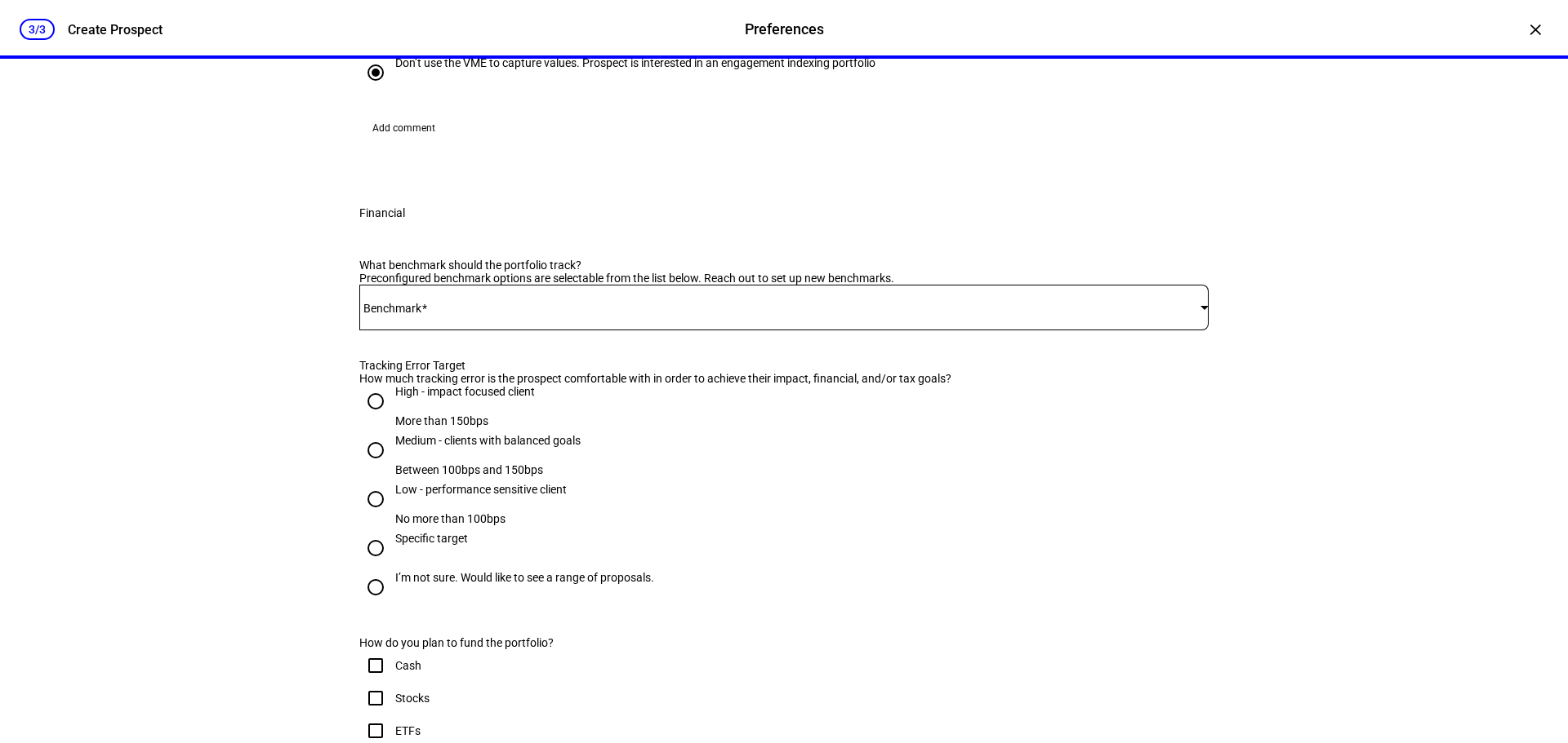
scroll to position [490, 0]
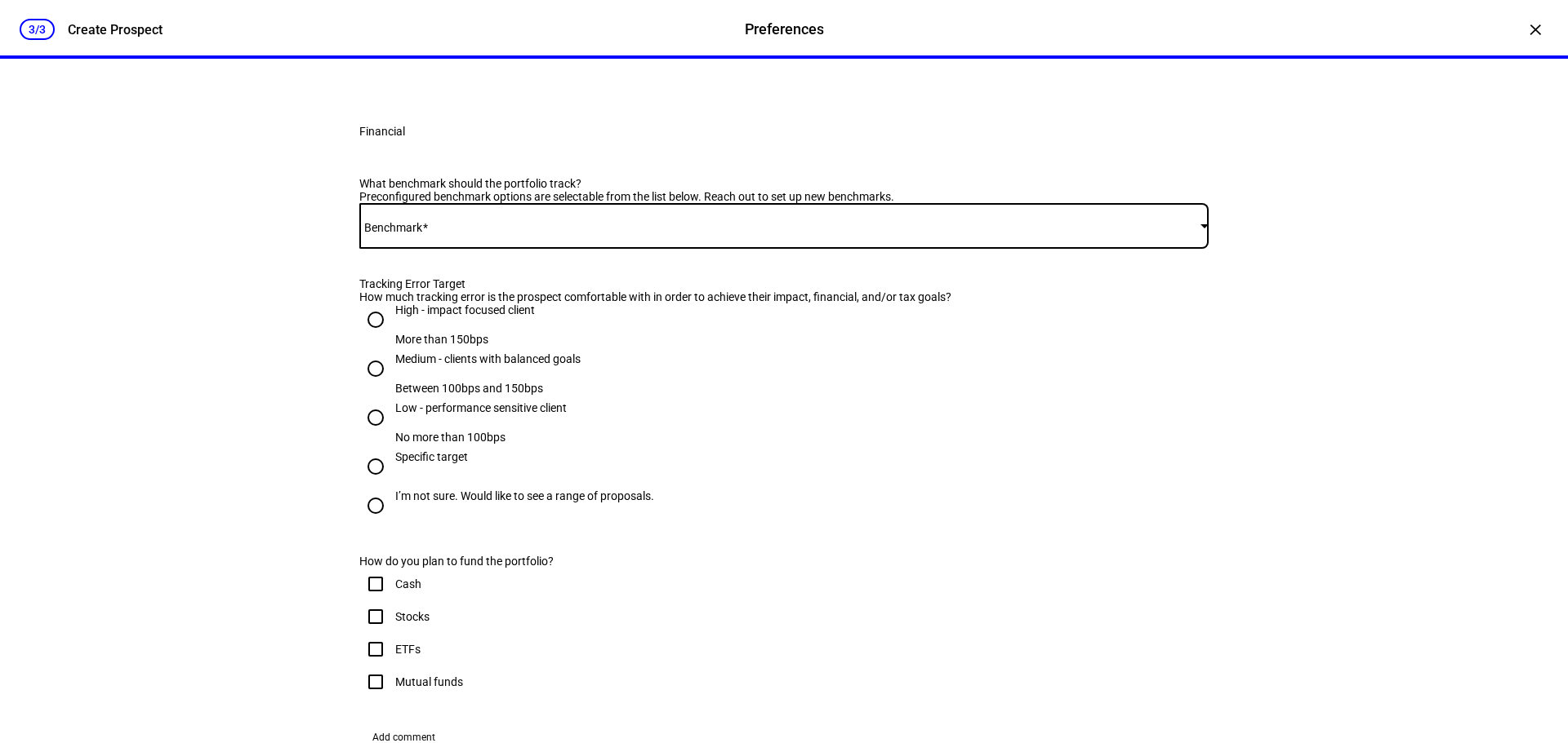
click at [460, 233] on span at bounding box center [779, 225] width 841 height 13
click at [445, 502] on mat-option "SPDR S&P 500 ETF - SPY" at bounding box center [777, 500] width 846 height 39
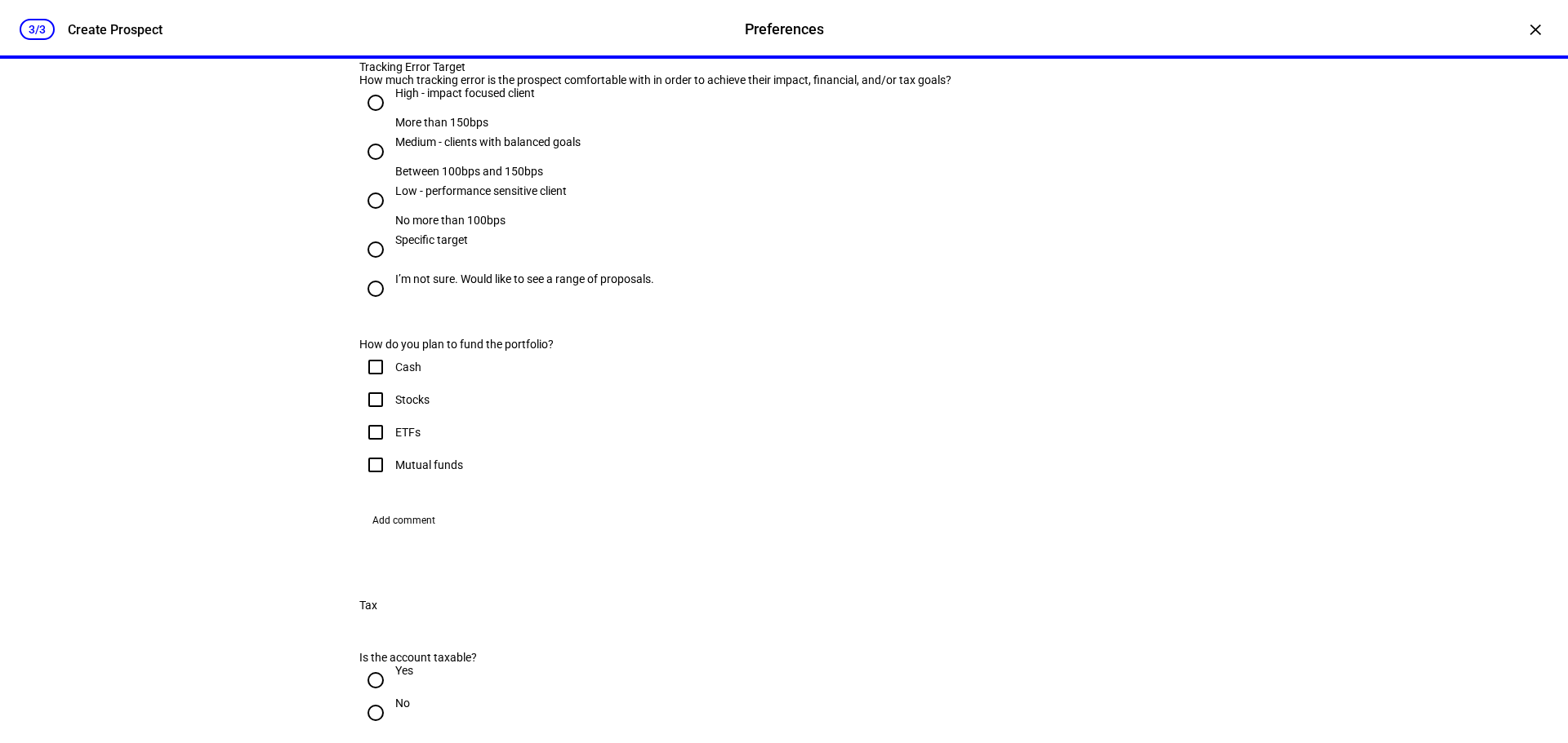
scroll to position [734, 0]
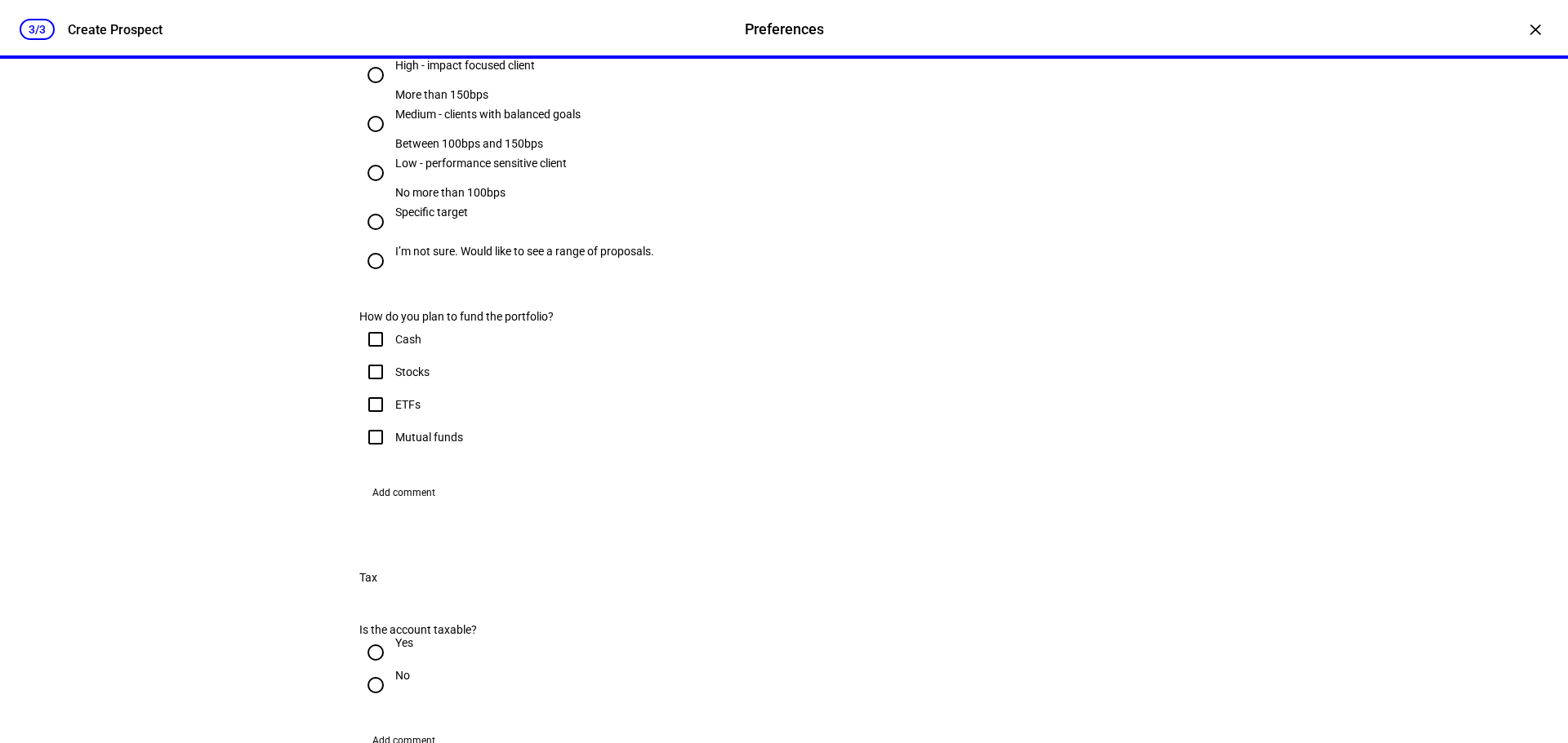
click at [374, 189] on input "Low - performance sensitive client No more than 100bps" at bounding box center [375, 173] width 33 height 33
radio input "true"
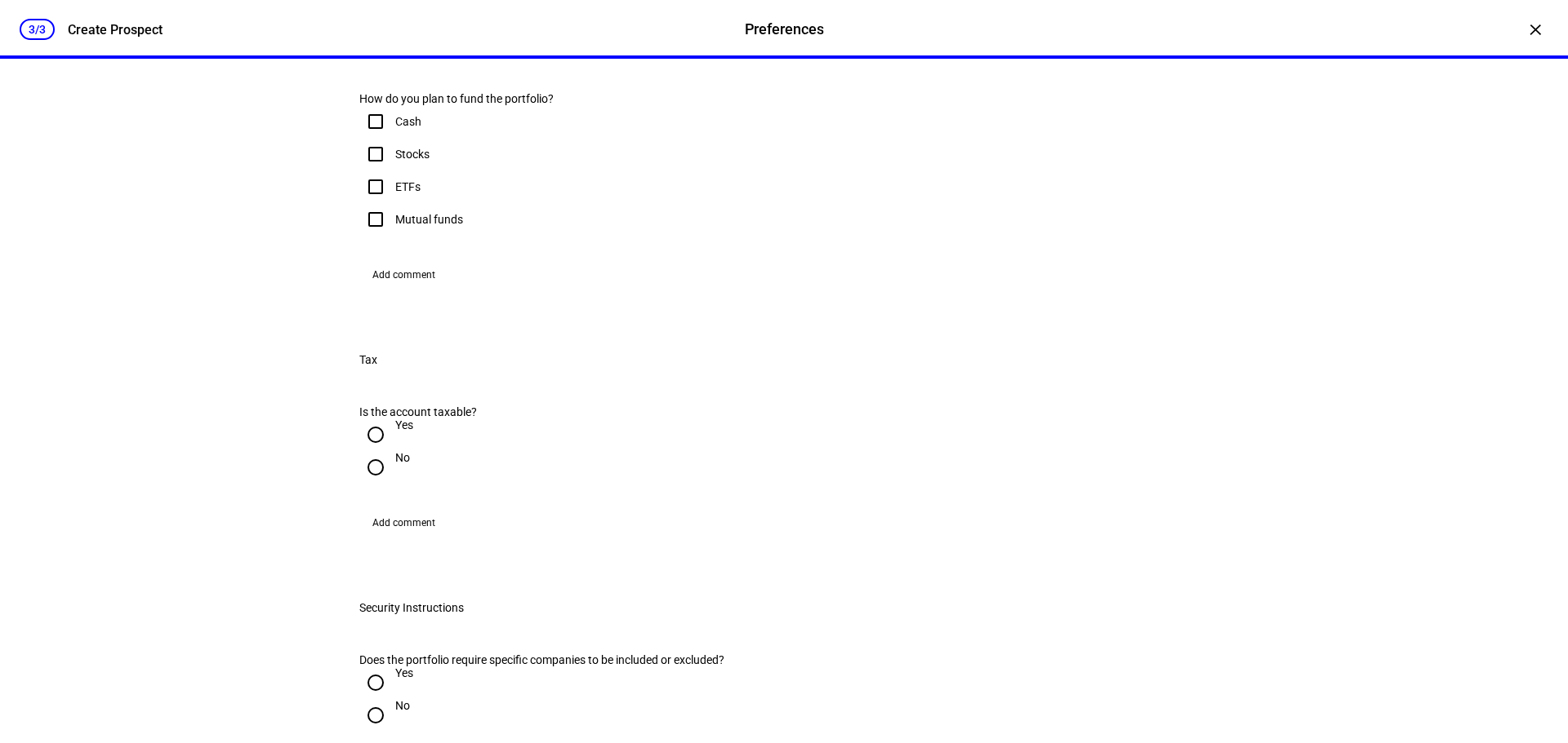
scroll to position [979, 0]
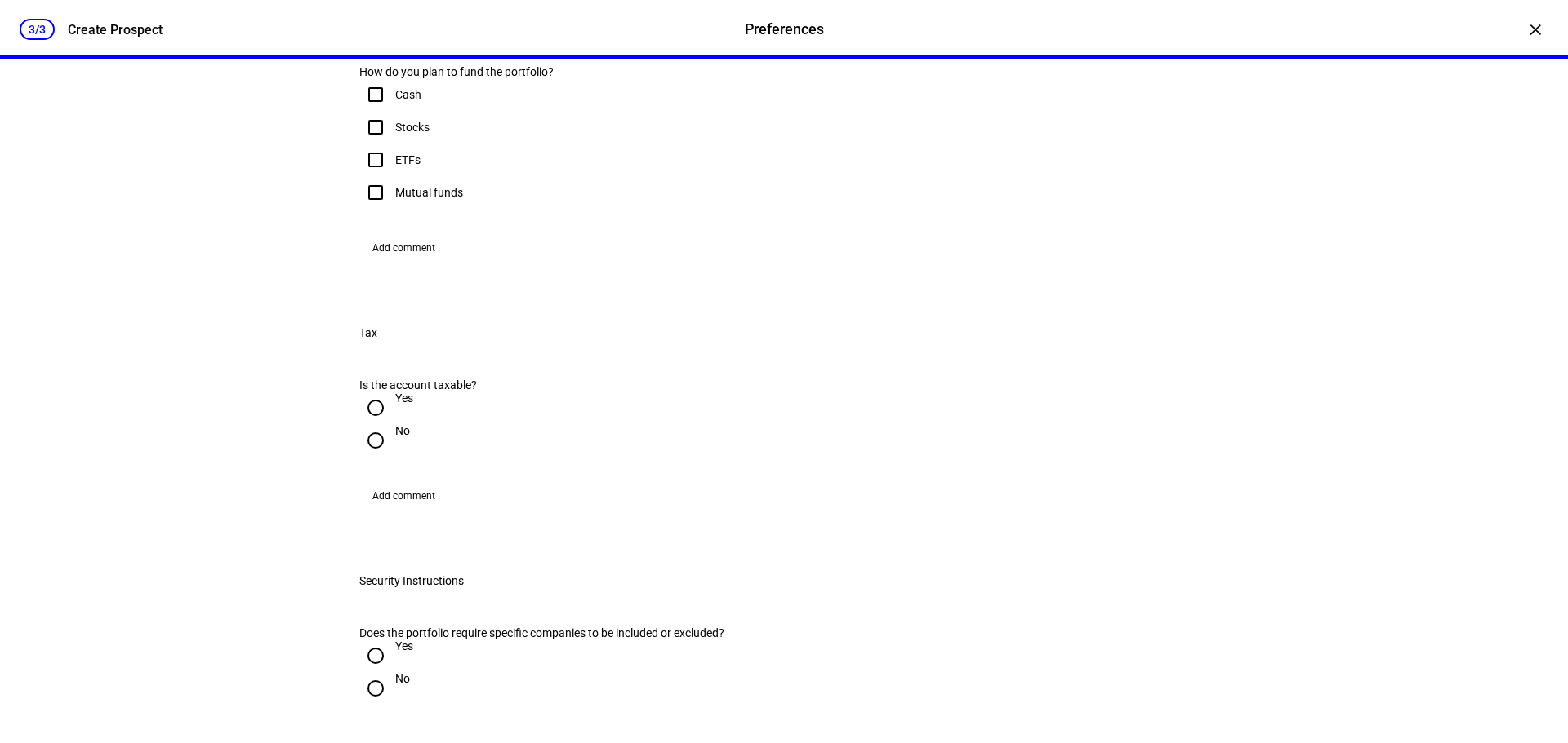
click at [369, 143] on input "Stocks" at bounding box center [375, 127] width 33 height 33
checkbox input "true"
click at [364, 176] on input "ETFs" at bounding box center [375, 159] width 33 height 33
checkbox input "true"
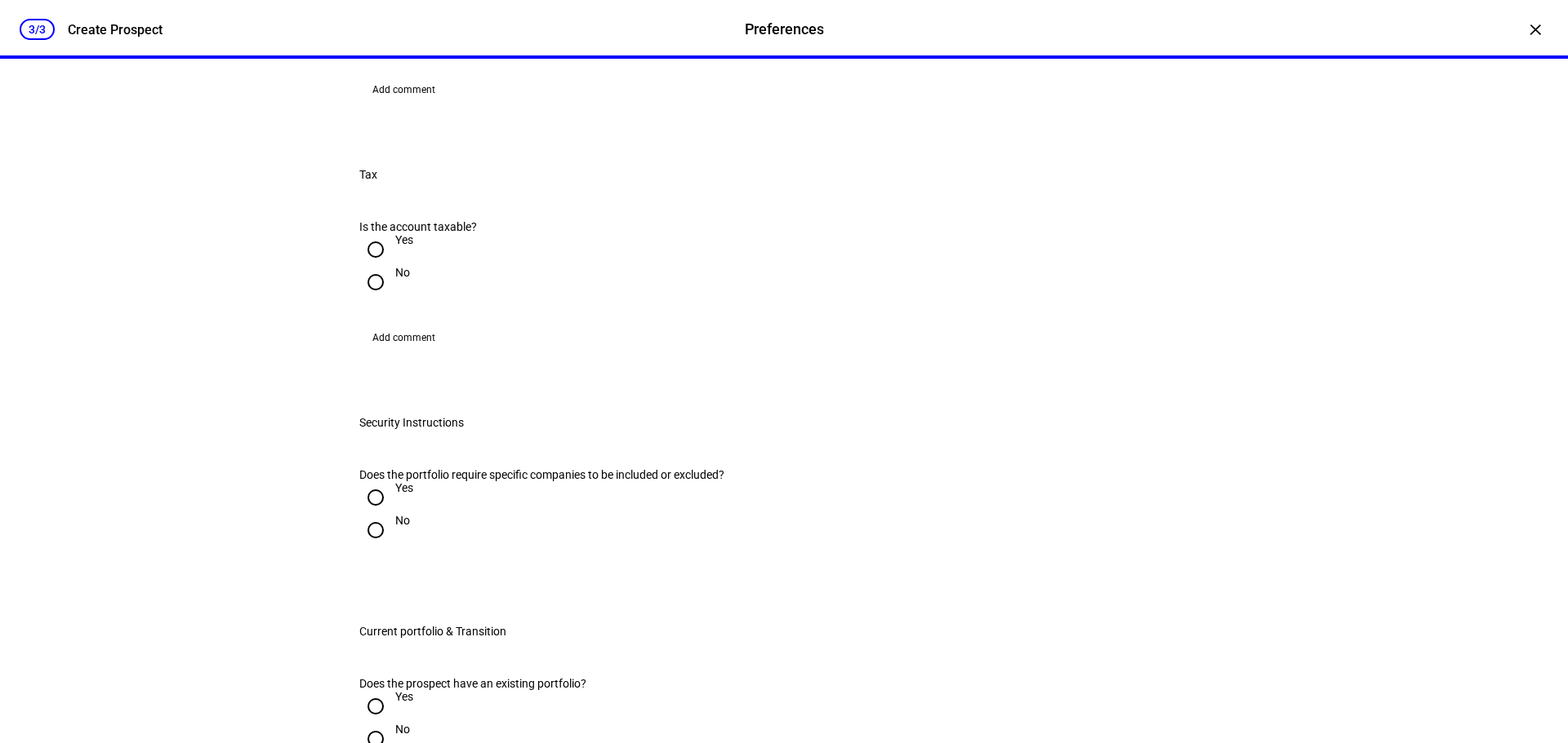
scroll to position [1142, 0]
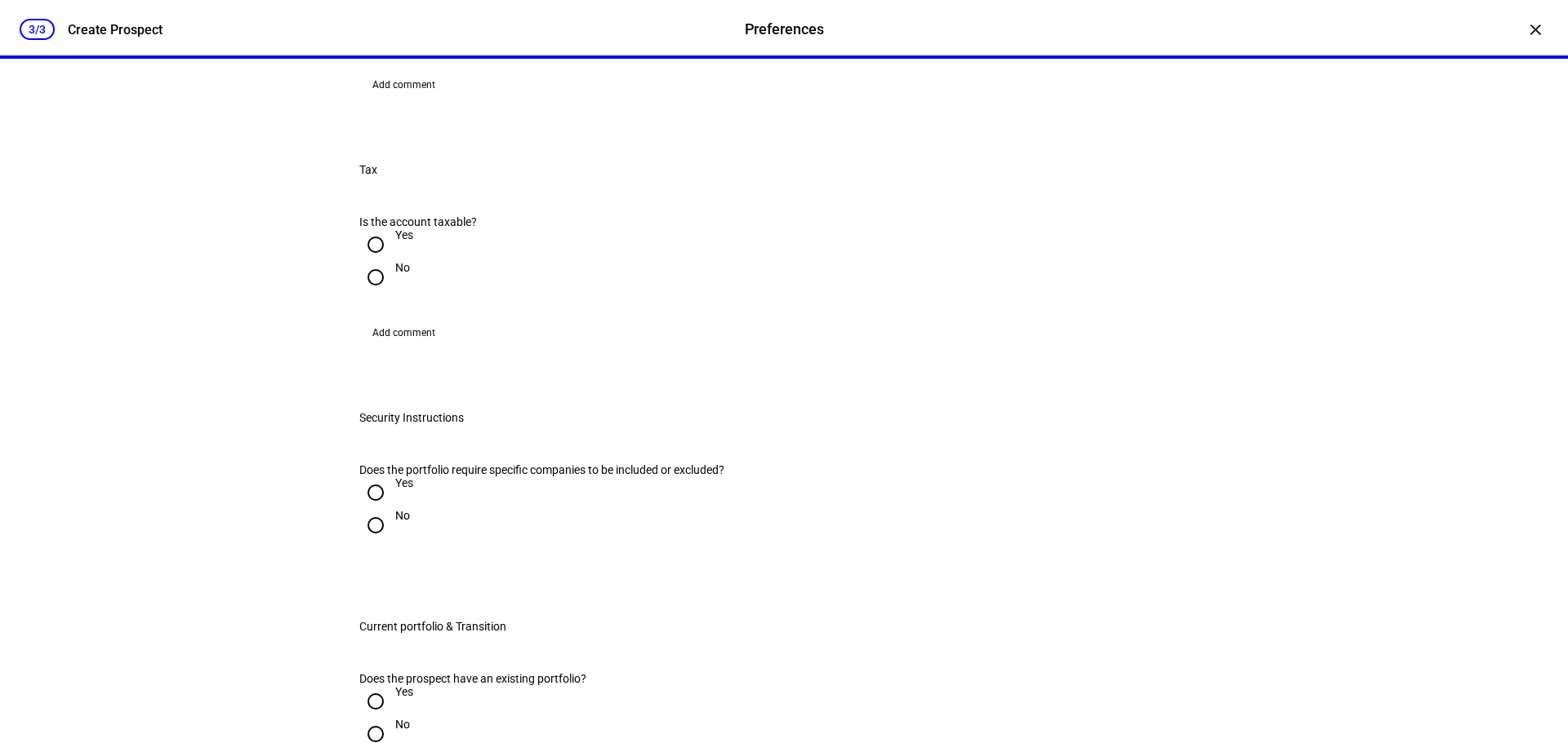
checkbox input "false"
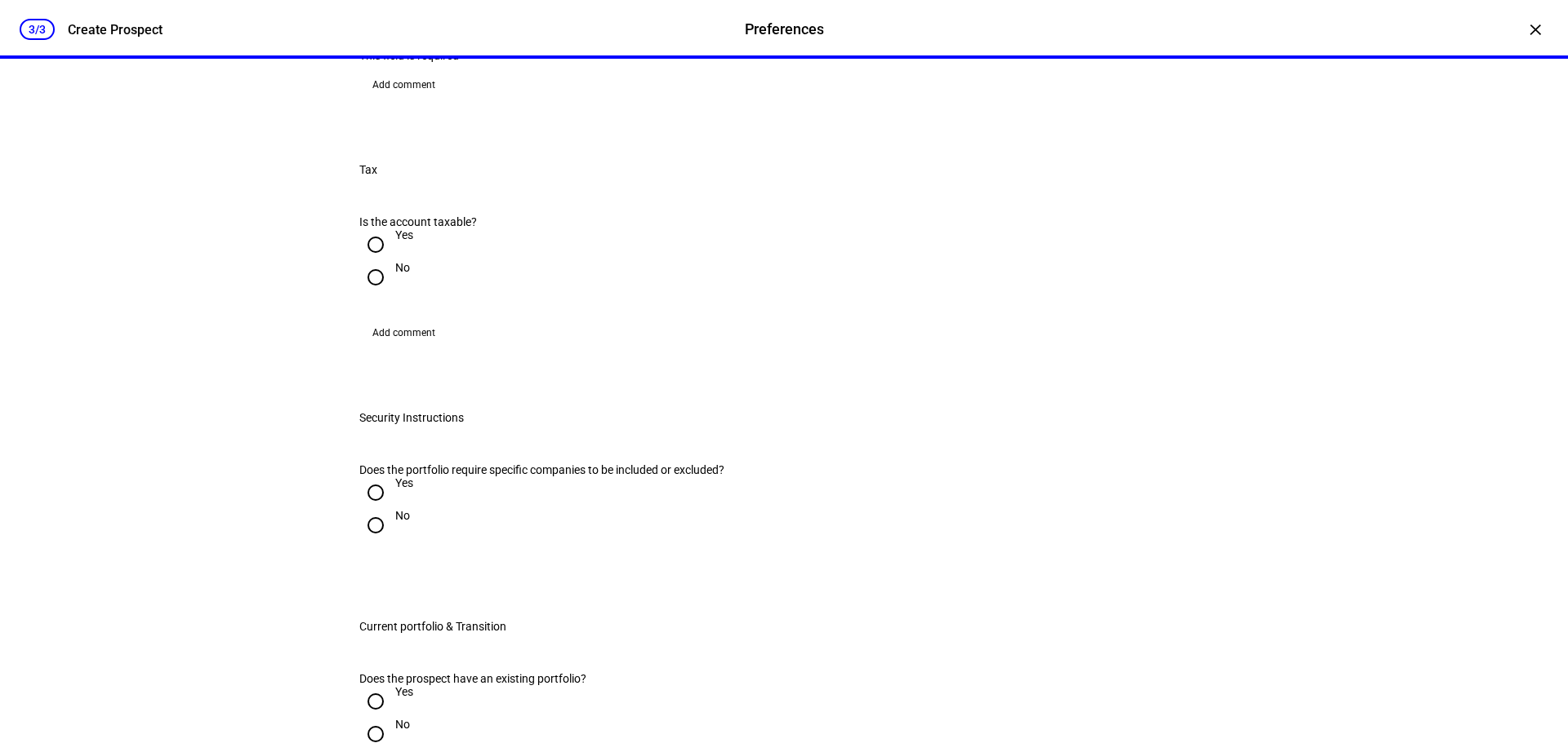
checkbox input "true"
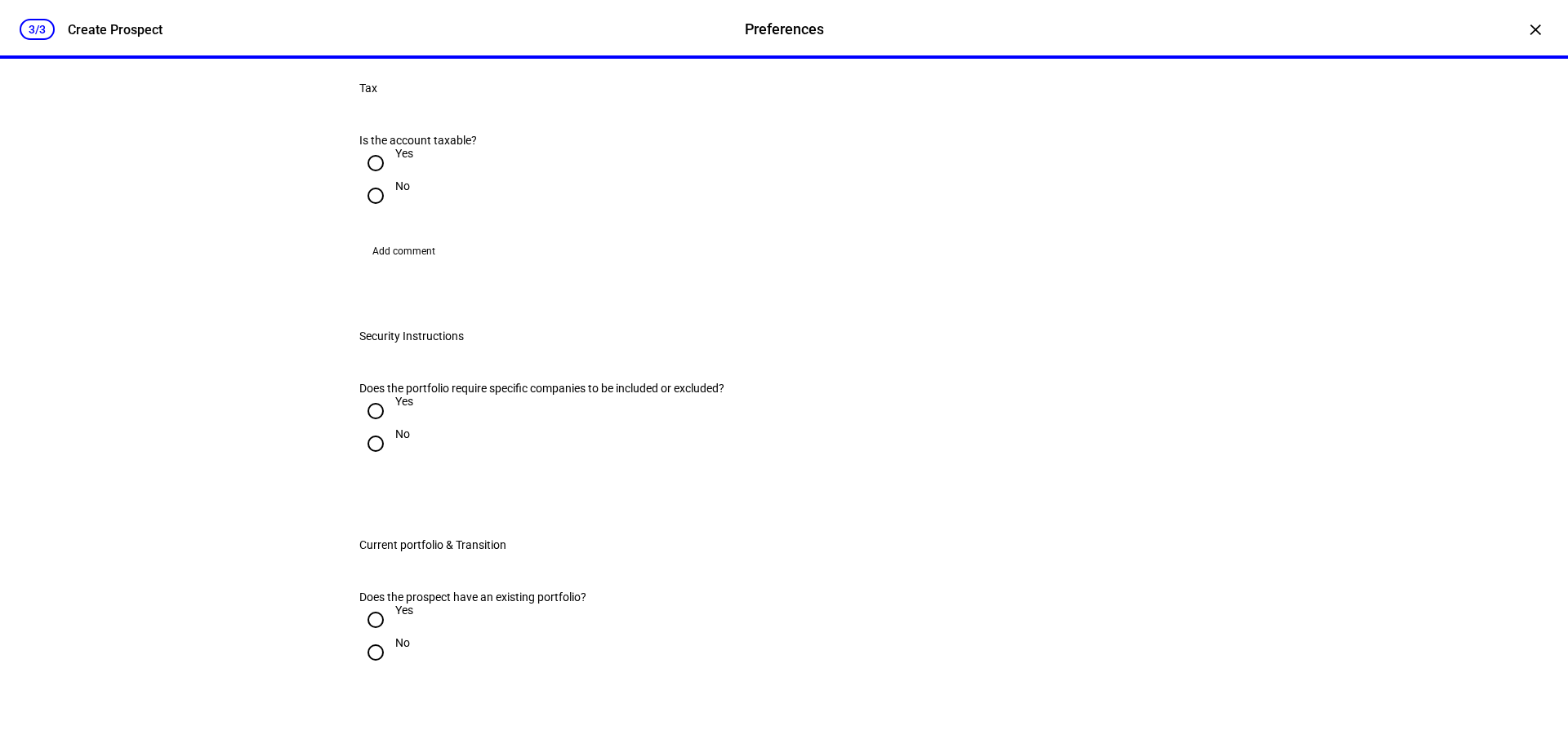
scroll to position [1306, 0]
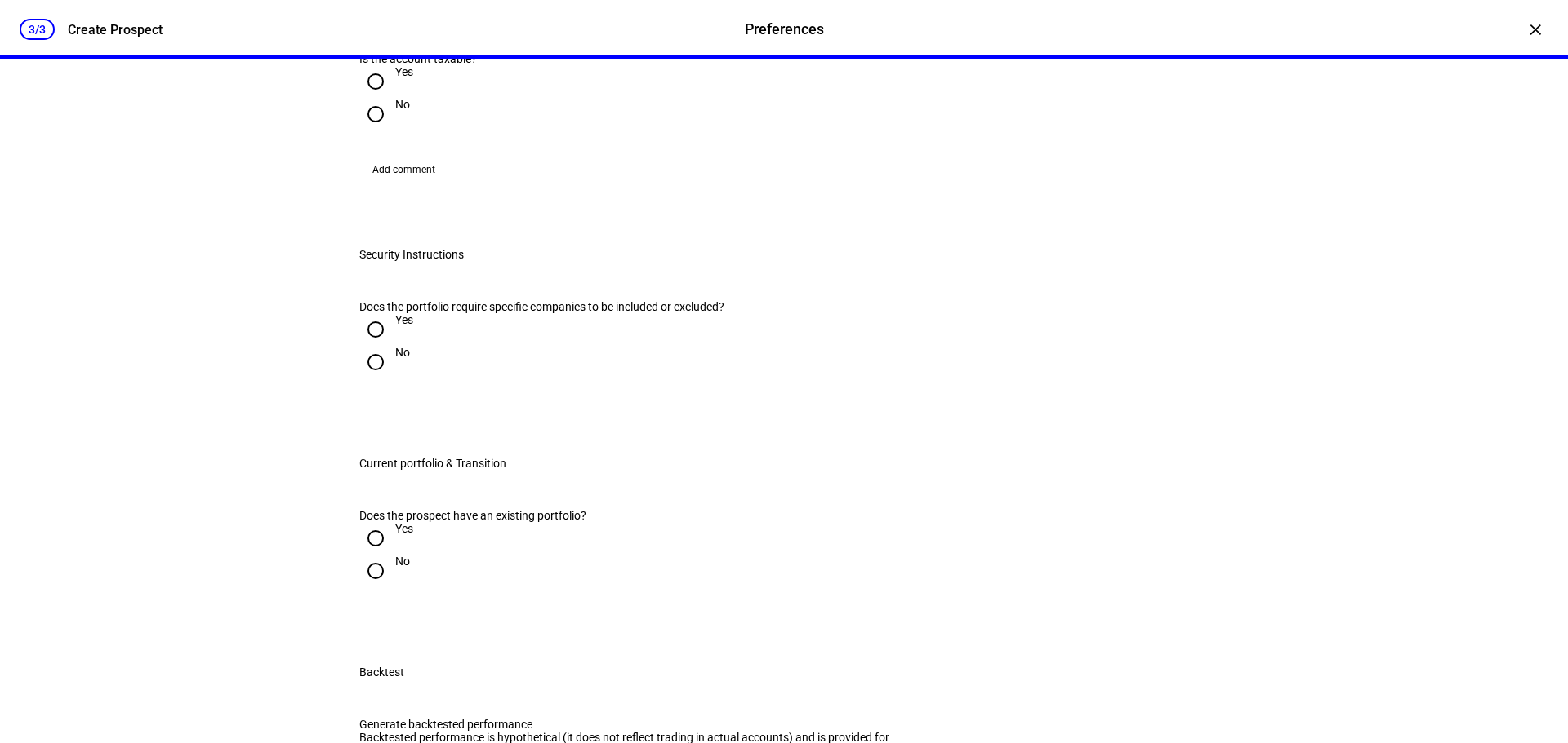
click at [368, 98] on input "Yes" at bounding box center [375, 81] width 33 height 33
radio input "true"
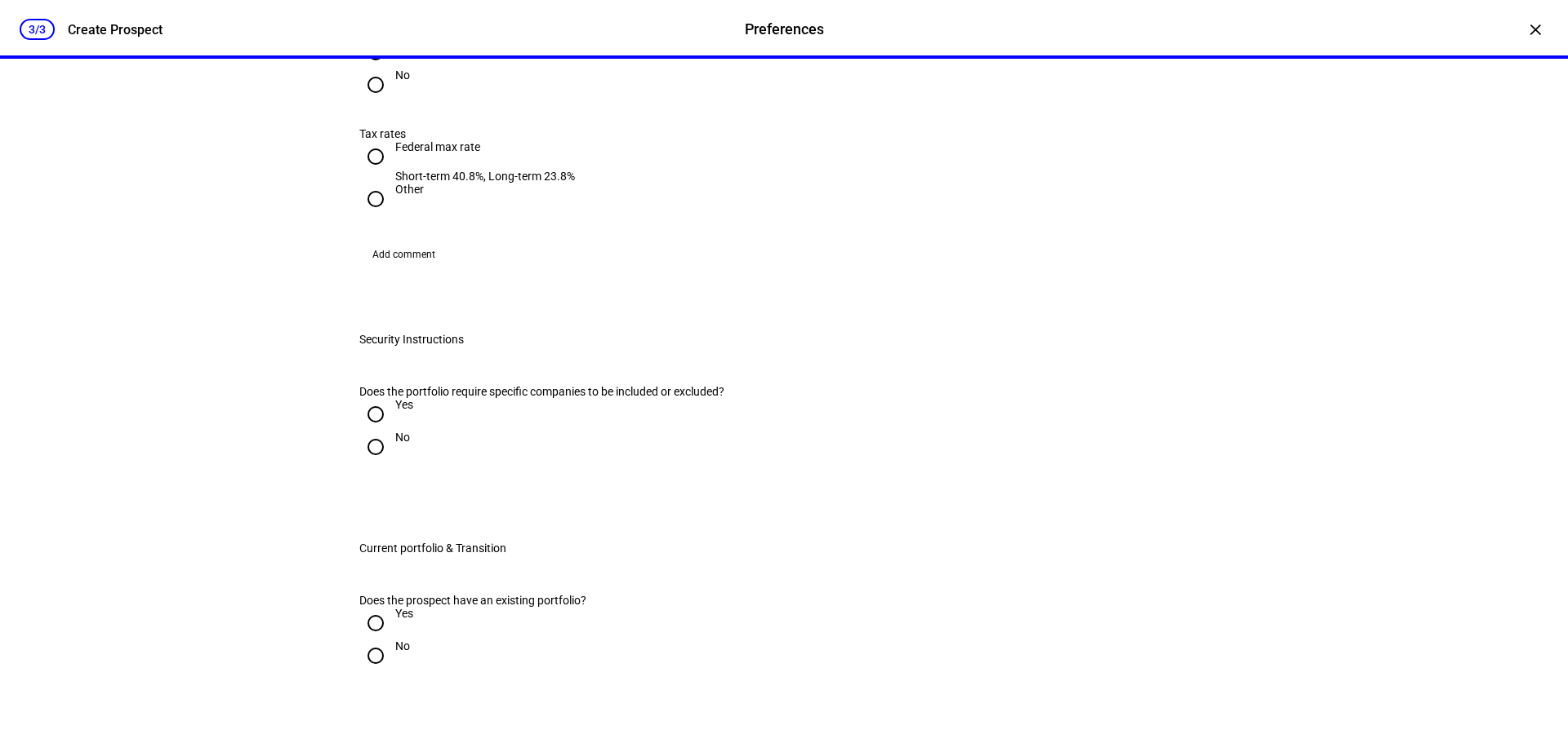
scroll to position [1469, 0]
click at [377, 65] on input "Yes" at bounding box center [375, 49] width 33 height 33
radio input "true"
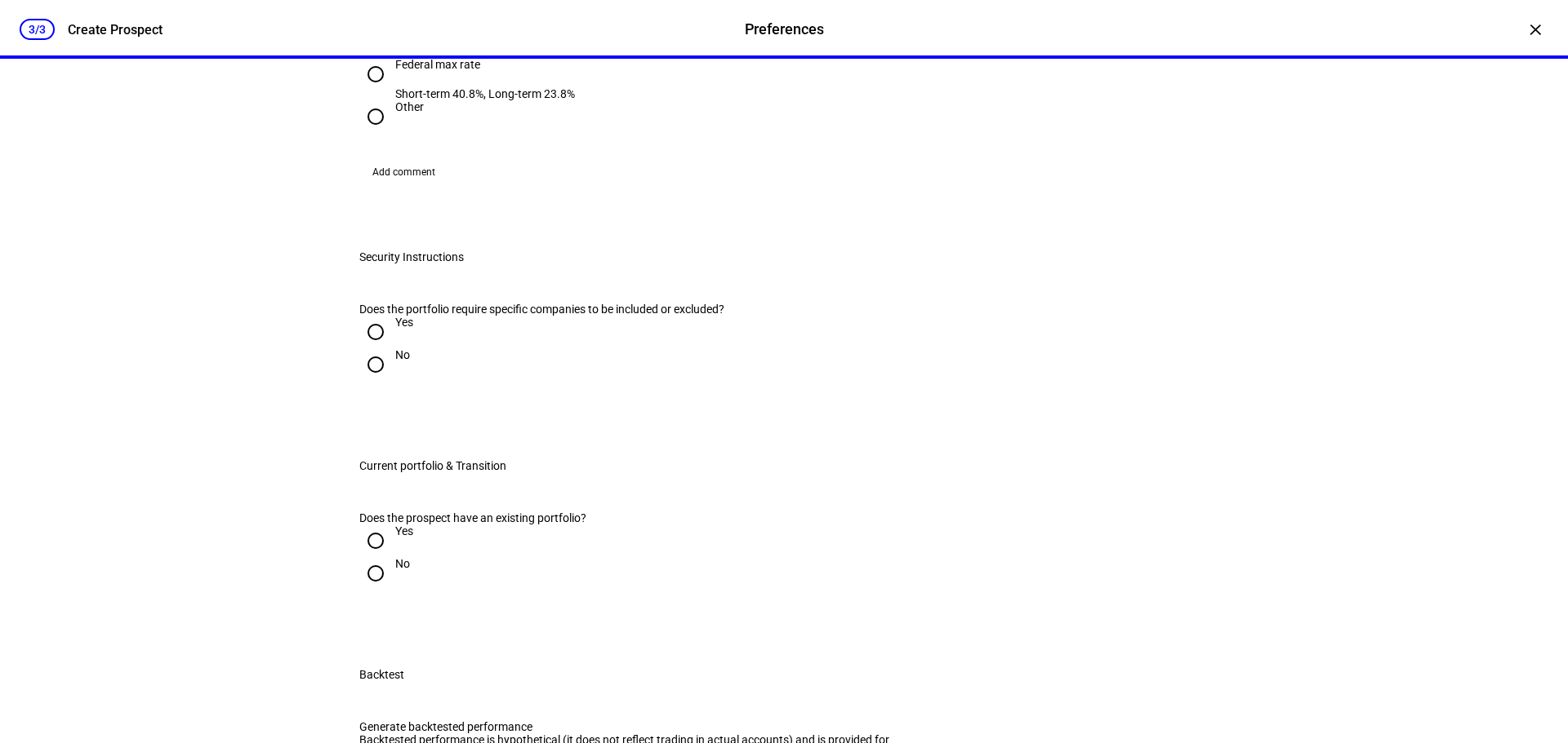
scroll to position [1632, 0]
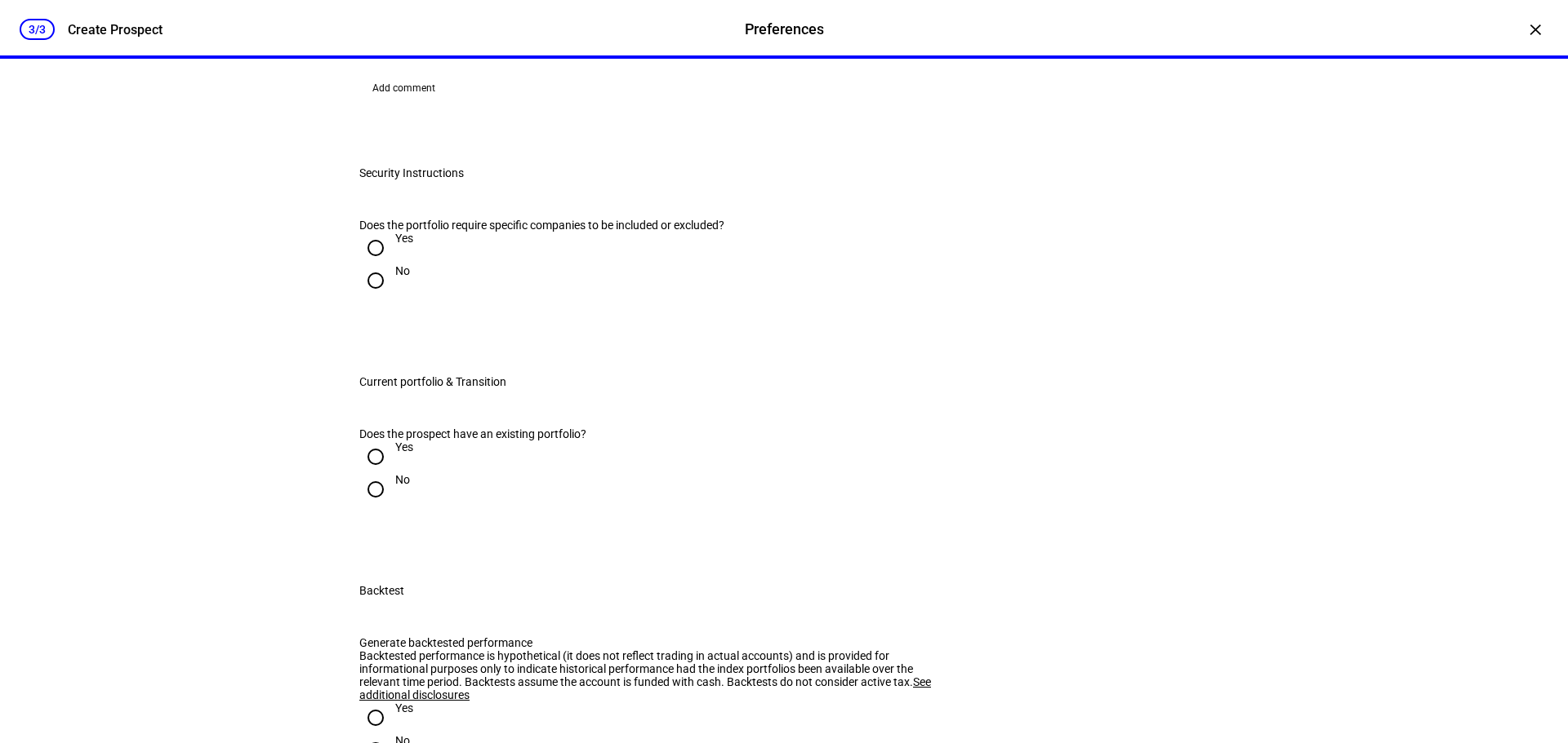
radio input "true"
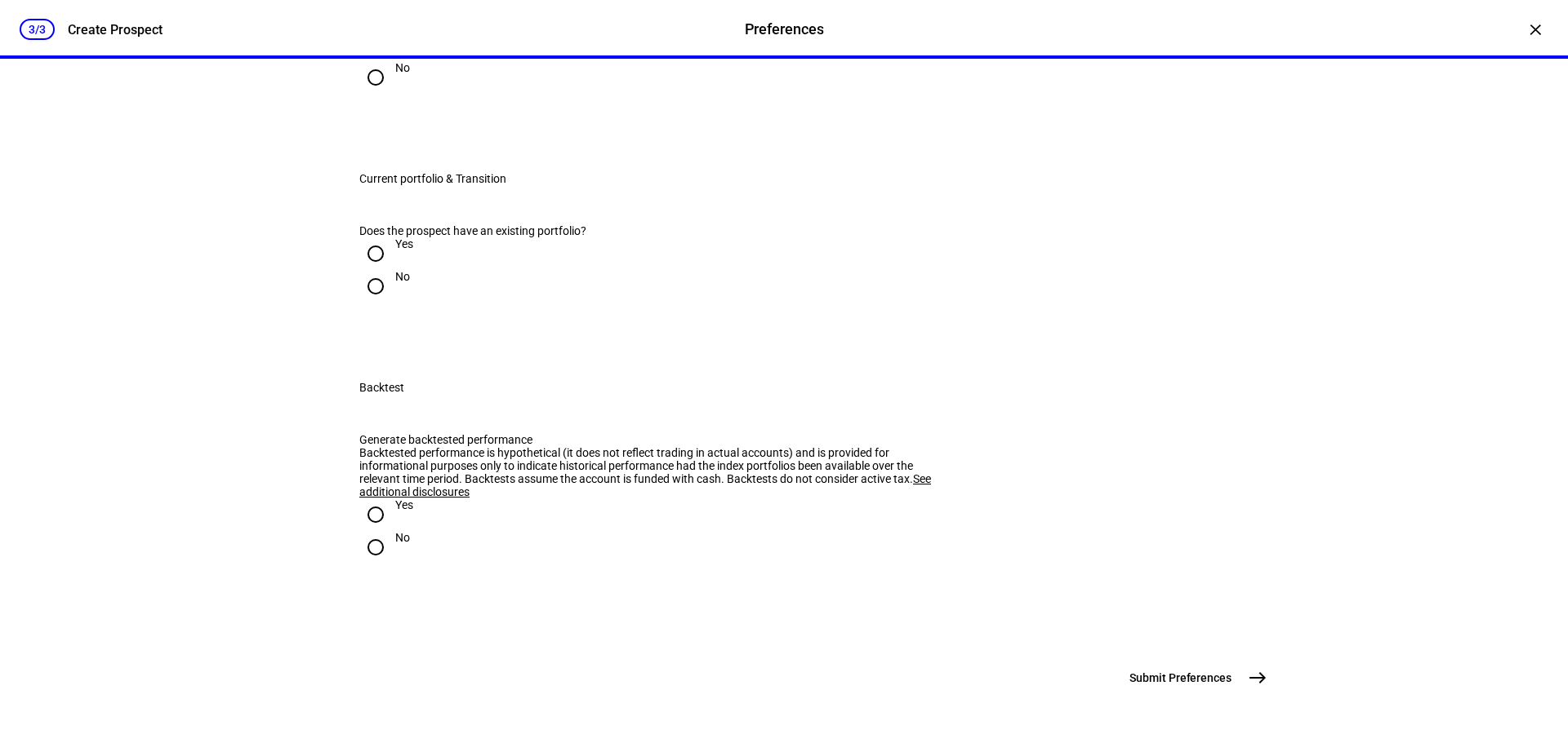
scroll to position [1877, 0]
click at [379, 94] on input "No" at bounding box center [375, 78] width 33 height 33
radio input "true"
click at [374, 270] on input "Yes" at bounding box center [375, 254] width 33 height 33
radio input "true"
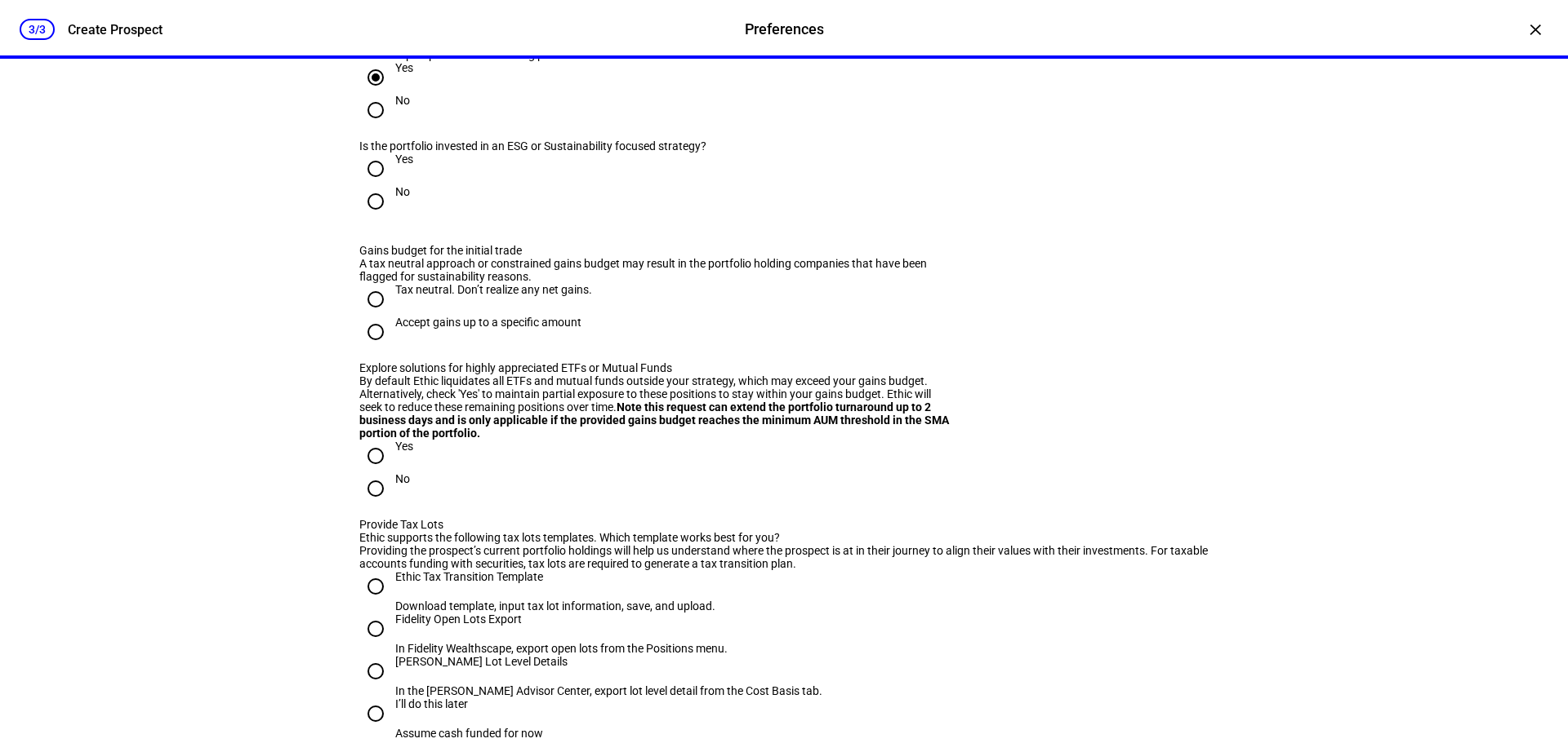
scroll to position [2040, 0]
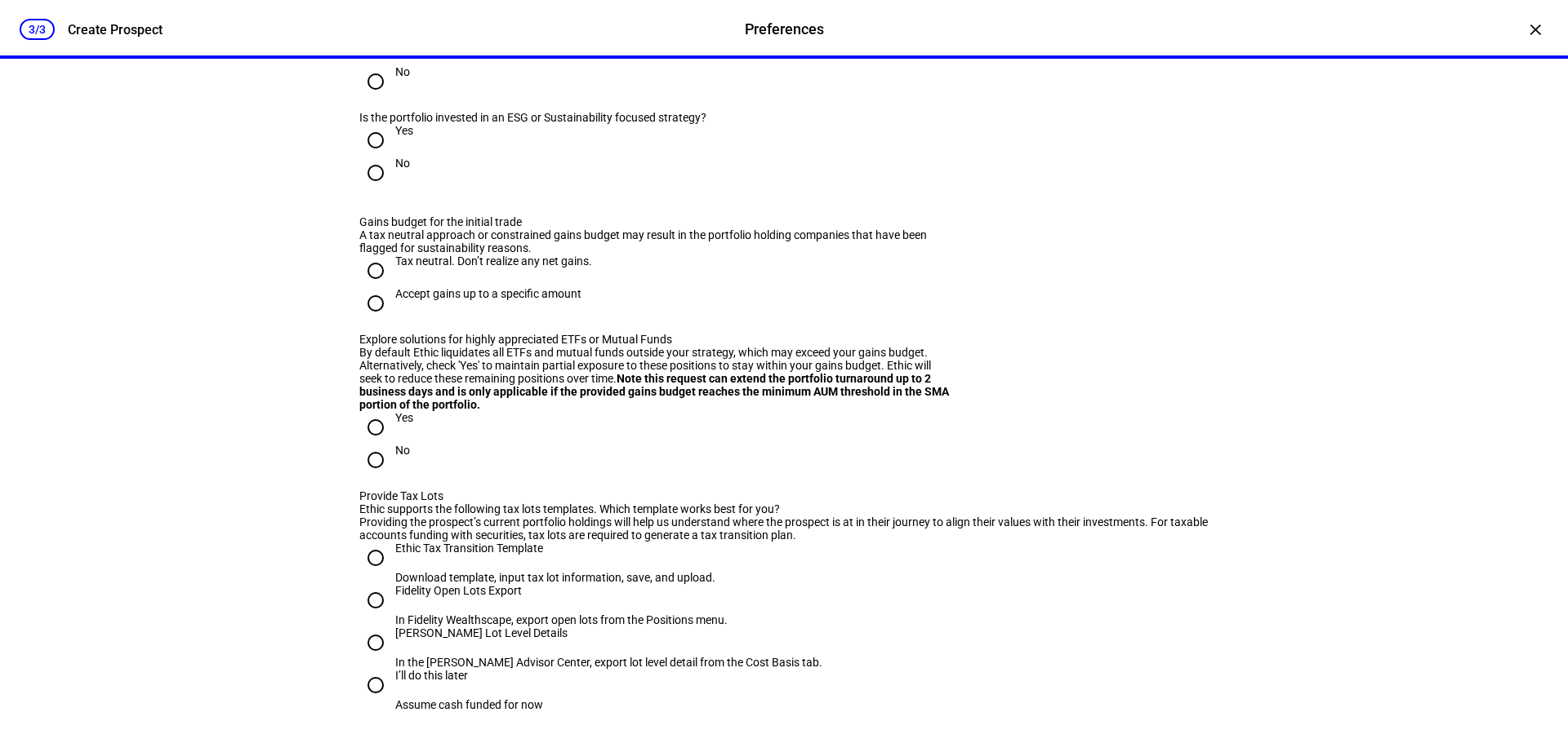
click at [375, 189] on input "No" at bounding box center [375, 173] width 33 height 33
radio input "true"
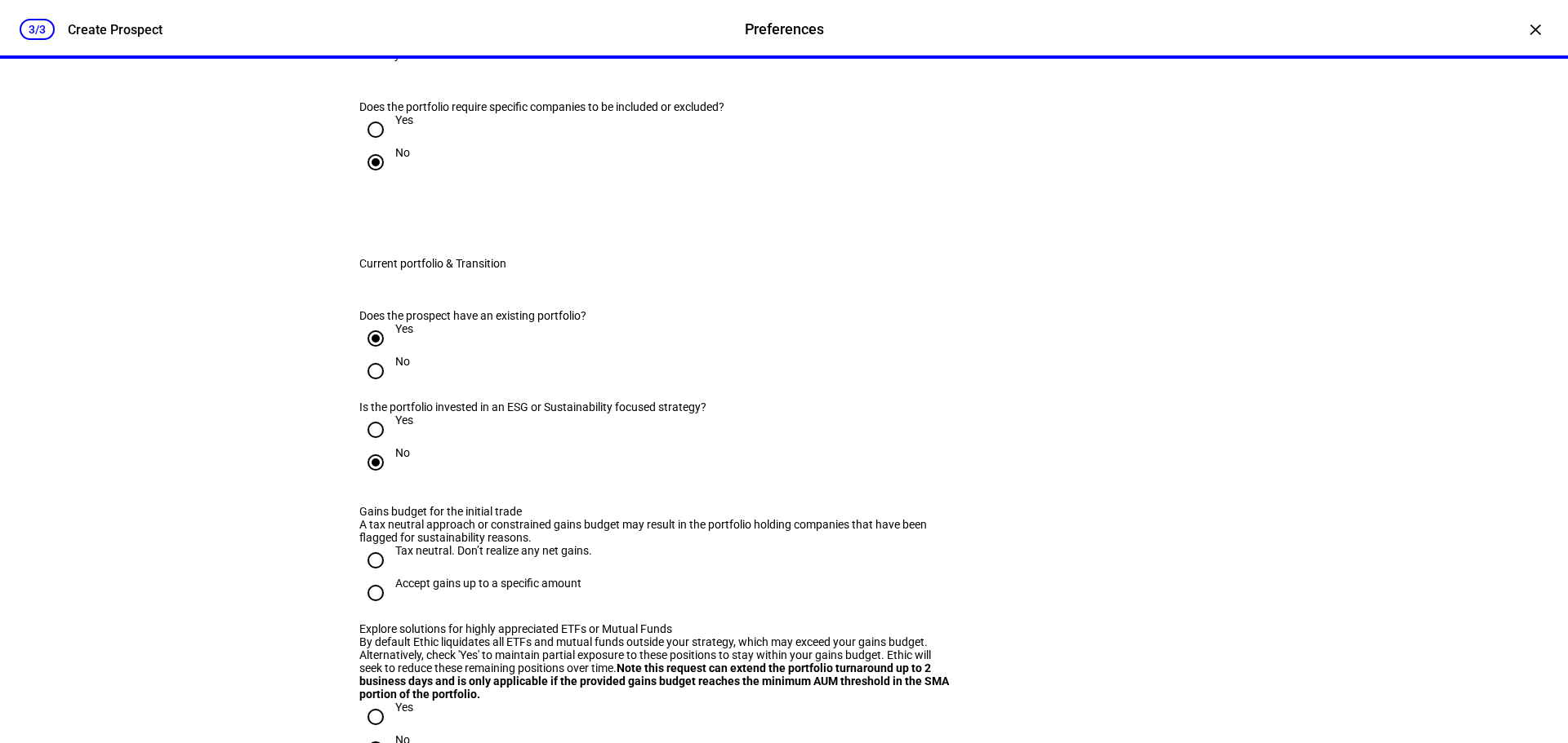
scroll to position [1713, 0]
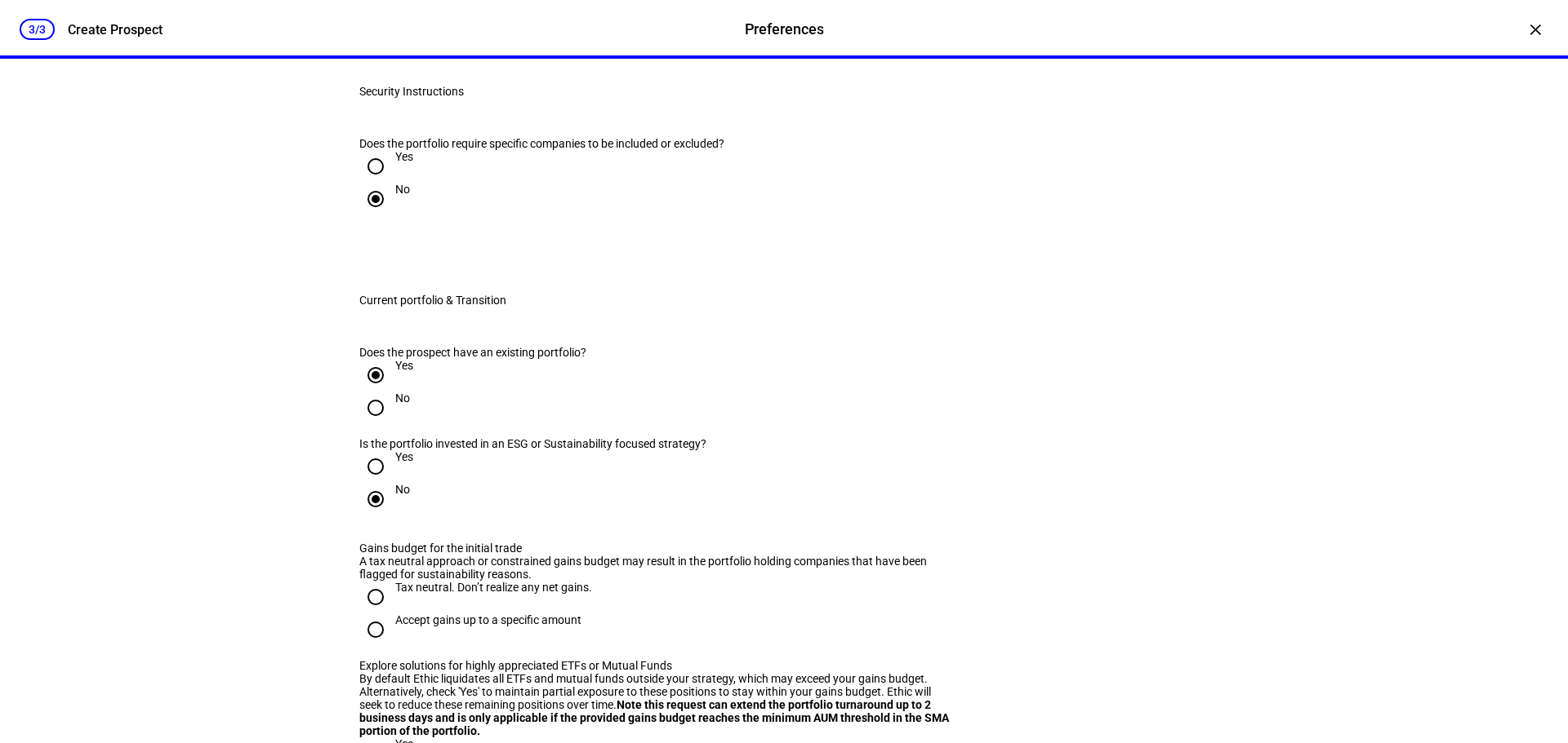
drag, startPoint x: 473, startPoint y: 267, endPoint x: 391, endPoint y: 277, distance: 82.6
radio input "true"
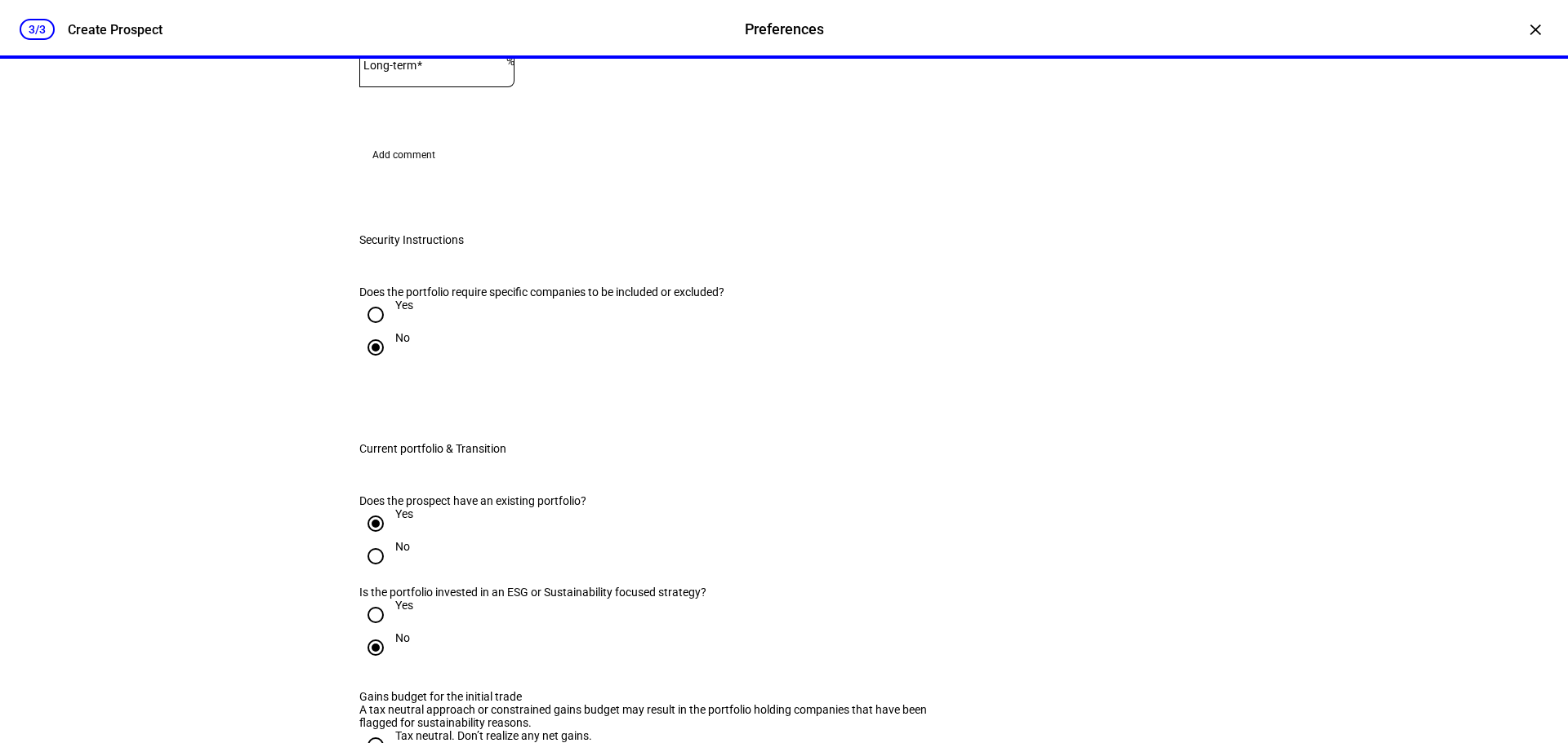
type input "24"
click at [460, 87] on div at bounding box center [432, 64] width 147 height 45
type input "15"
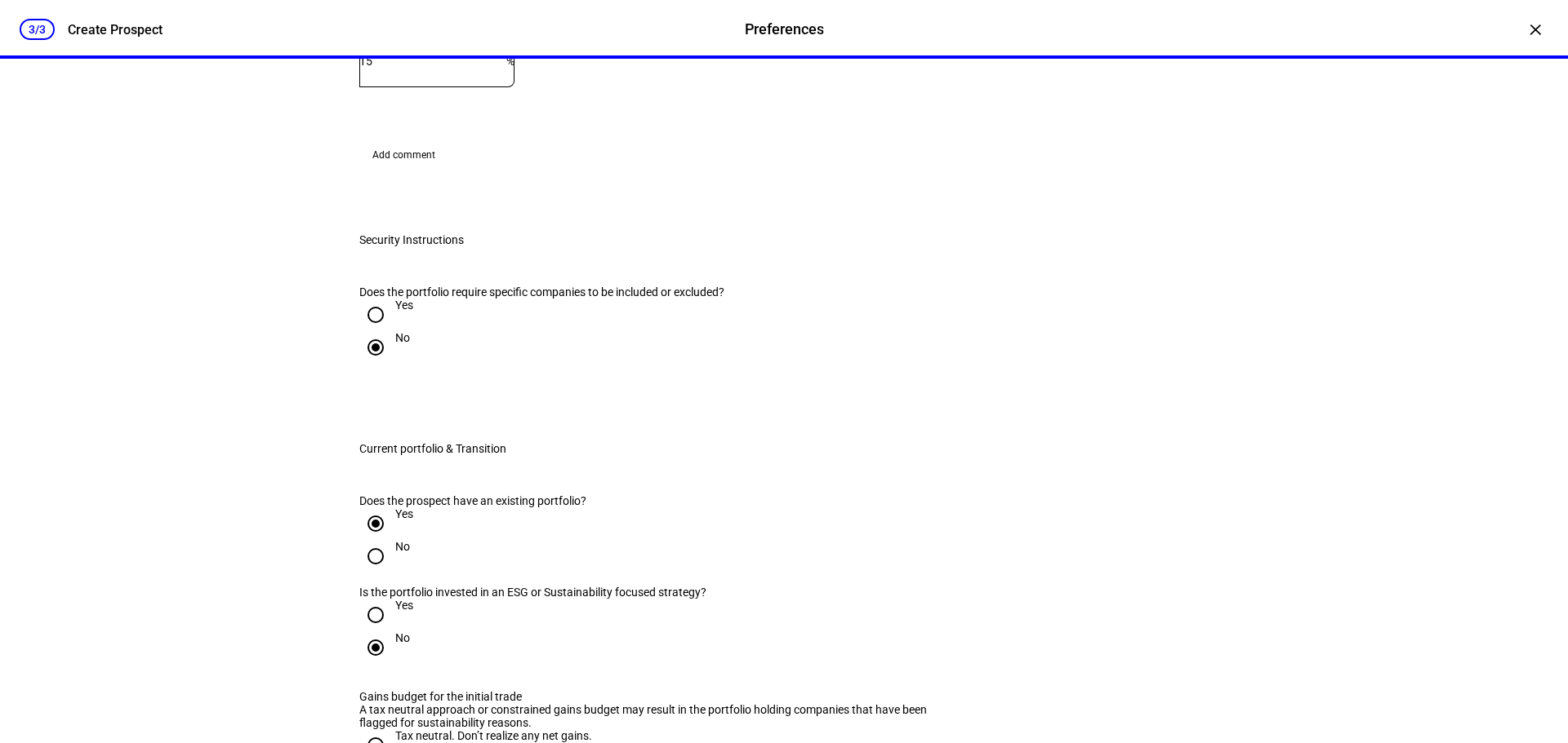
click at [768, 102] on eth-form-field-wrapper "Long-term 15 %" at bounding box center [784, 72] width 850 height 61
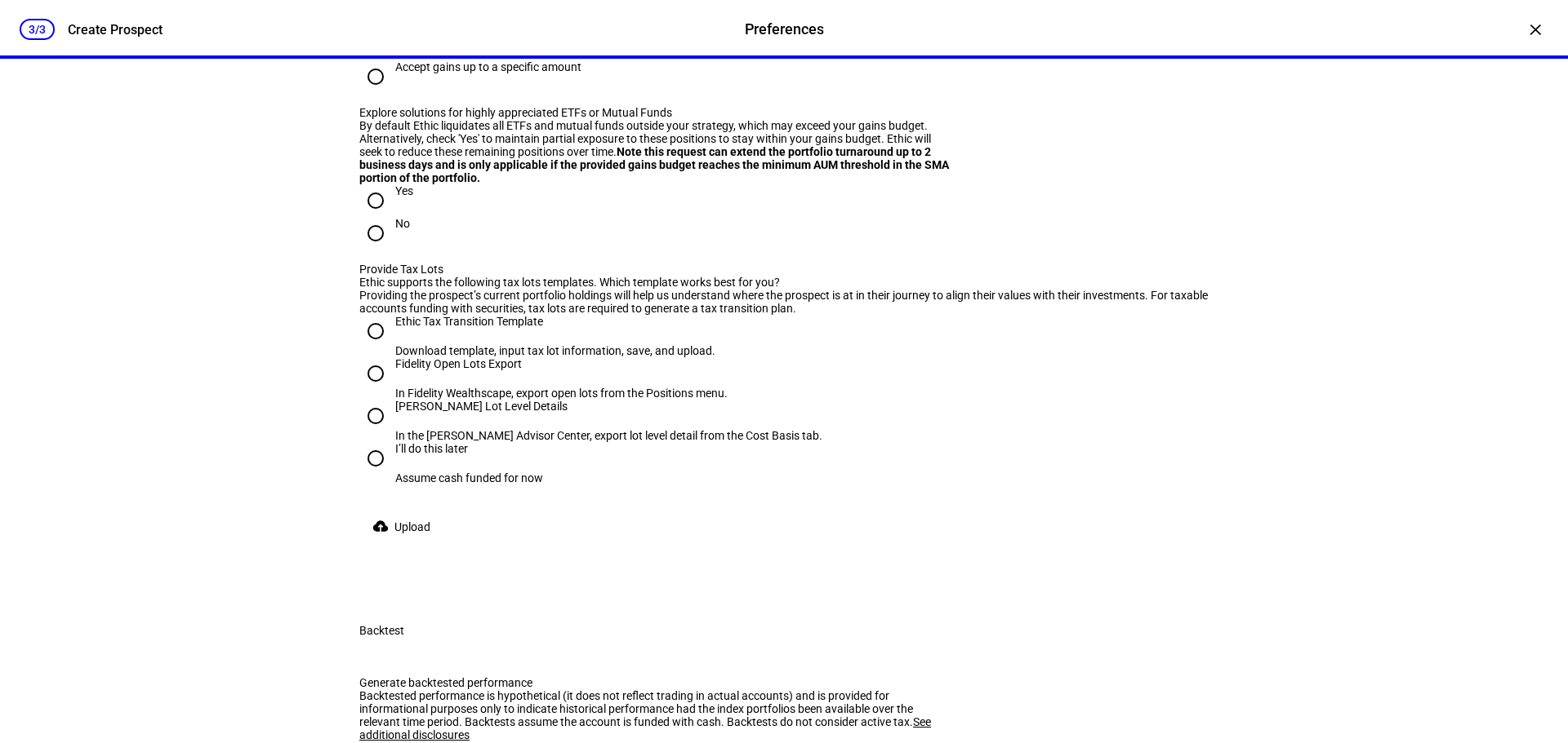
scroll to position [2611, 0]
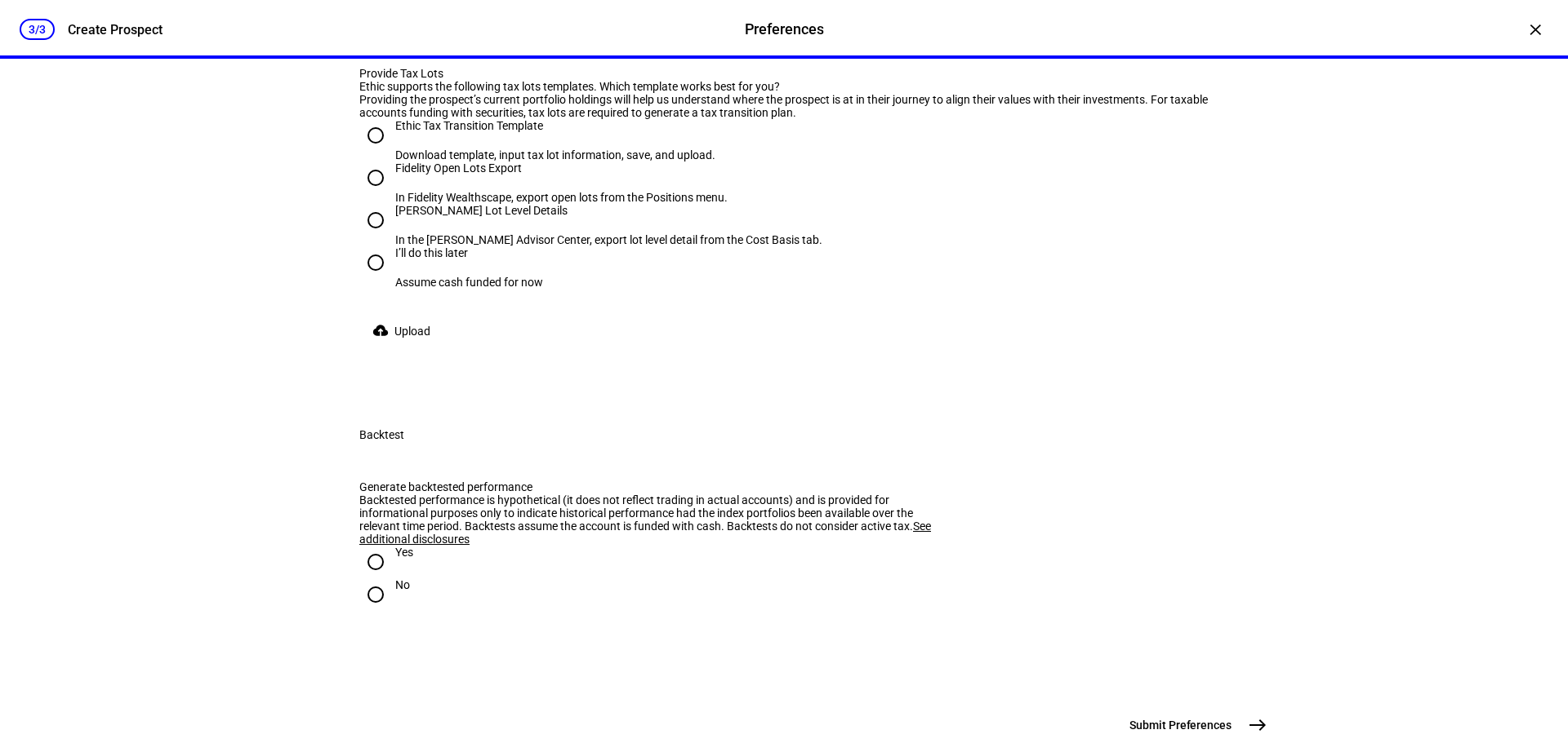
radio input "true"
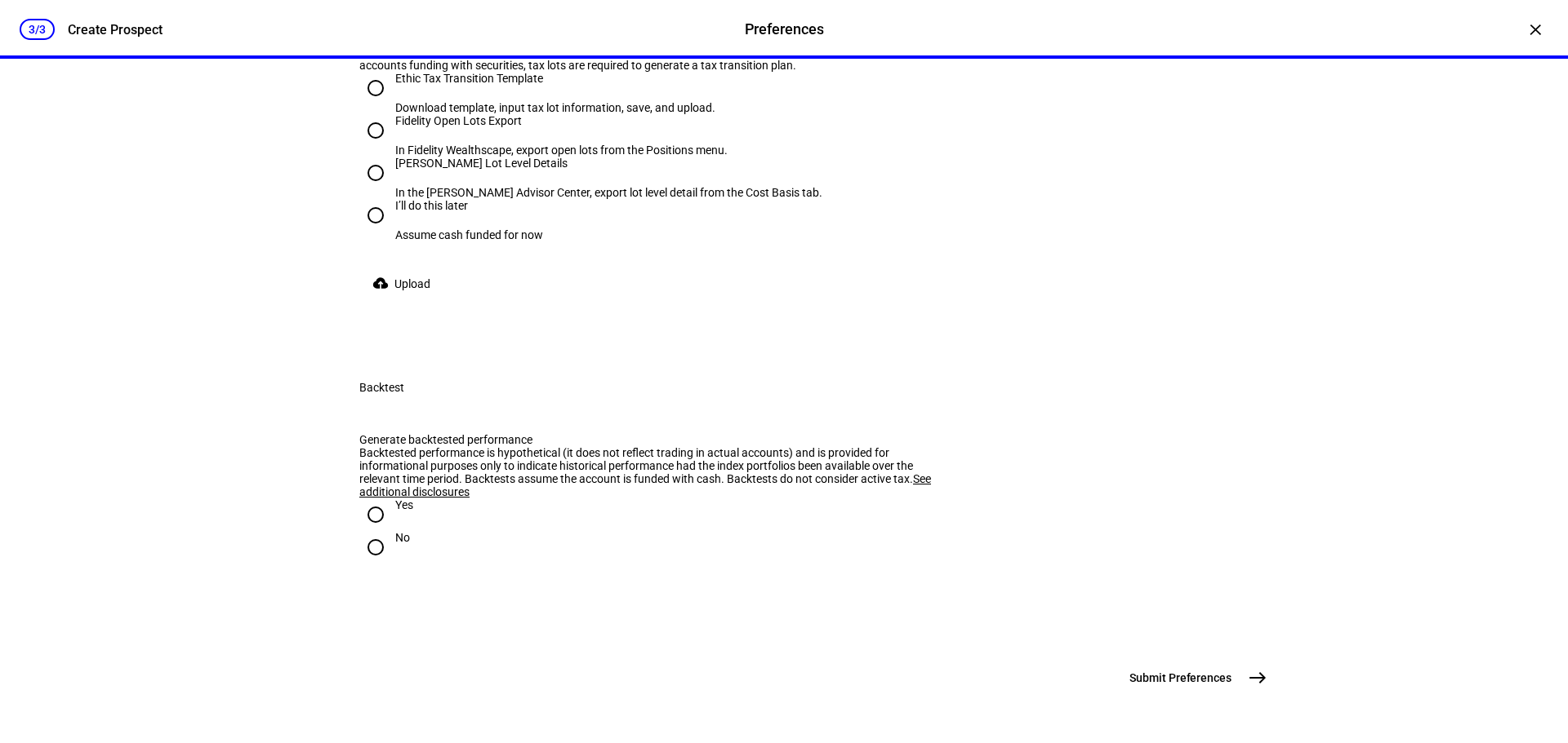
scroll to position [2774, 0]
radio input "true"
drag, startPoint x: 353, startPoint y: 301, endPoint x: 472, endPoint y: 312, distance: 119.5
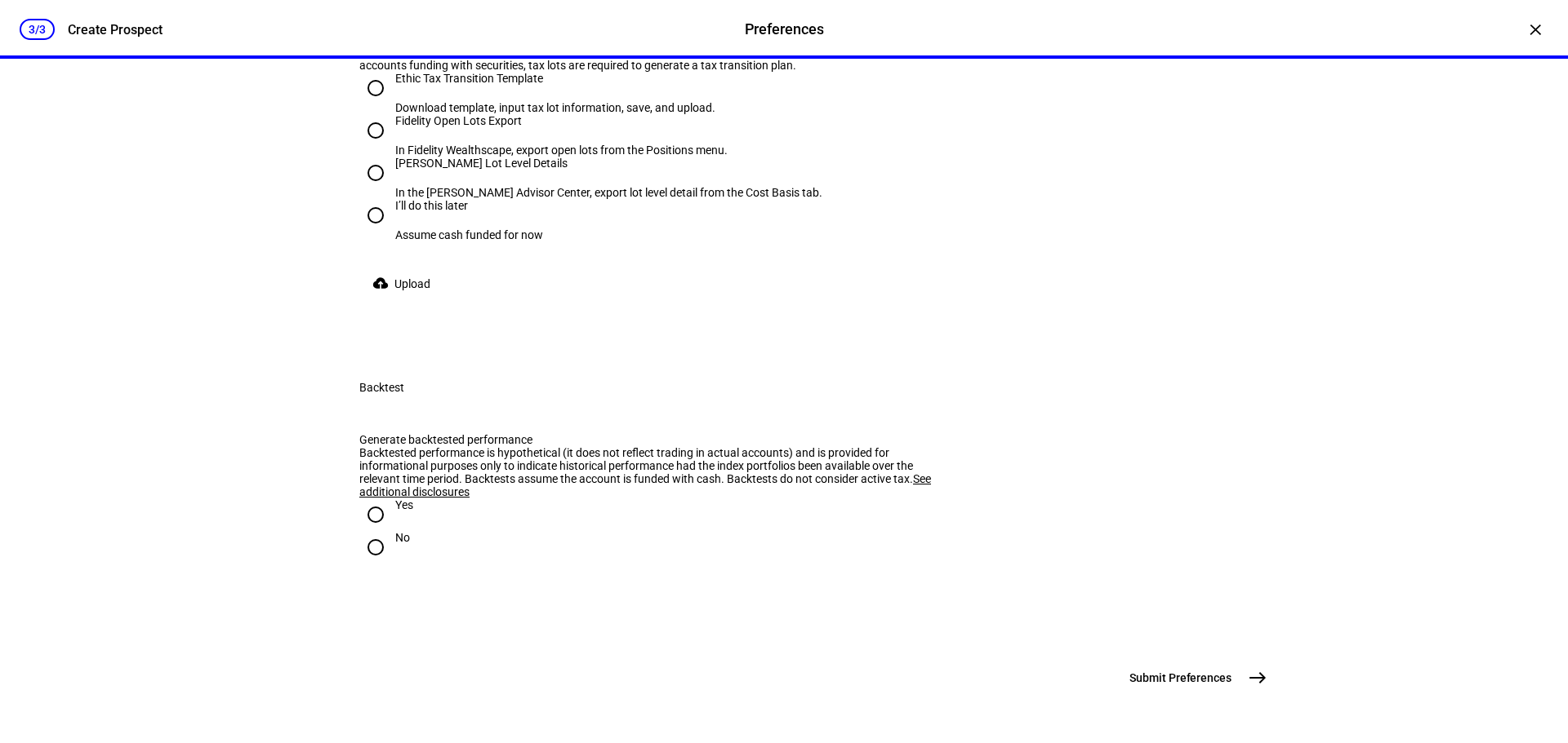
click at [472, 33] on div "Provide Tax Lots" at bounding box center [656, 26] width 595 height 13
click at [369, 232] on input "I’ll do this later Assume cash funded for now" at bounding box center [375, 215] width 33 height 33
radio input "true"
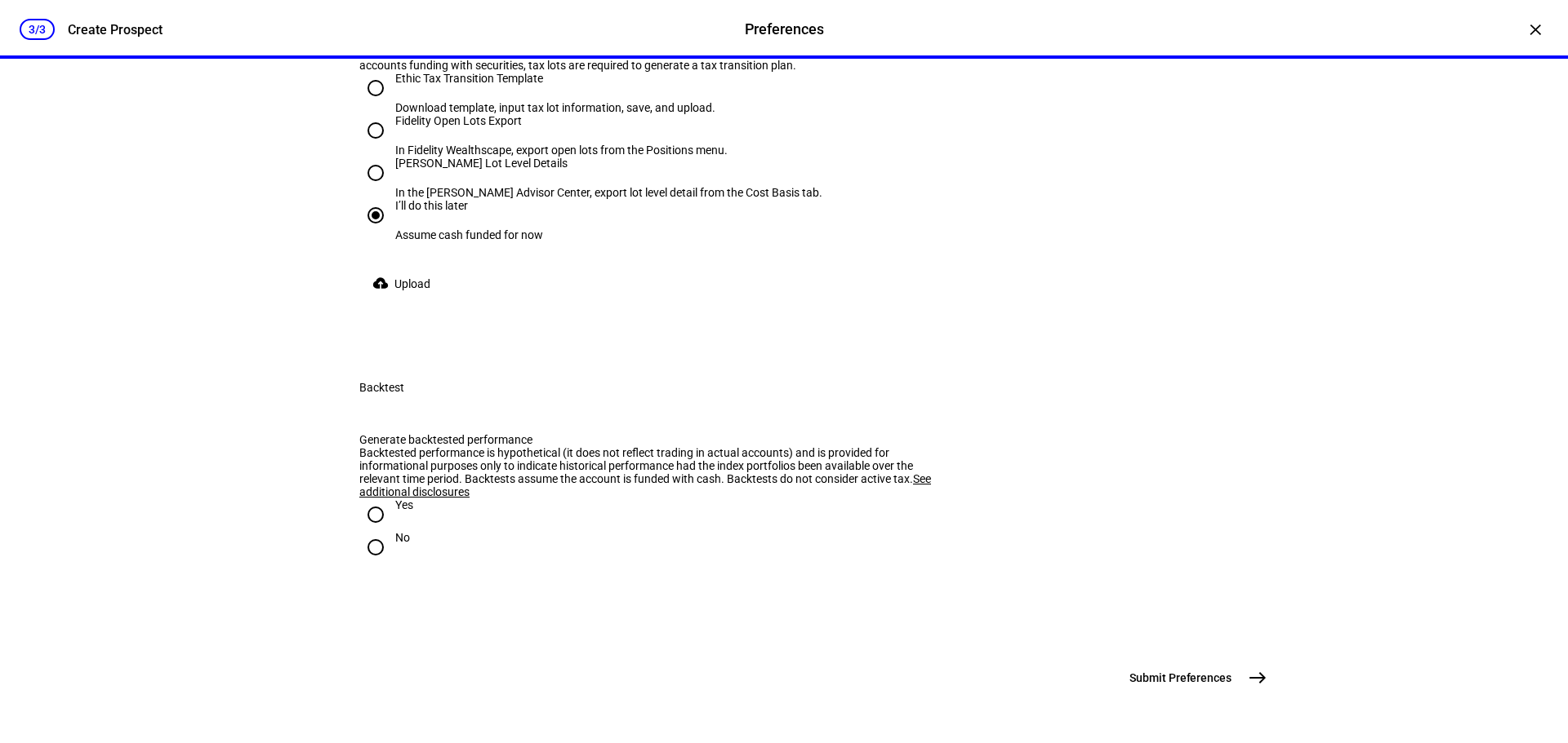
drag, startPoint x: 375, startPoint y: 489, endPoint x: 476, endPoint y: 510, distance: 103.2
click at [476, 510] on mat-radio-group "Yes No" at bounding box center [784, 531] width 850 height 65
click at [365, 499] on input "Yes" at bounding box center [375, 515] width 33 height 33
radio input "true"
click at [1248, 682] on mat-icon "east" at bounding box center [1258, 678] width 20 height 20
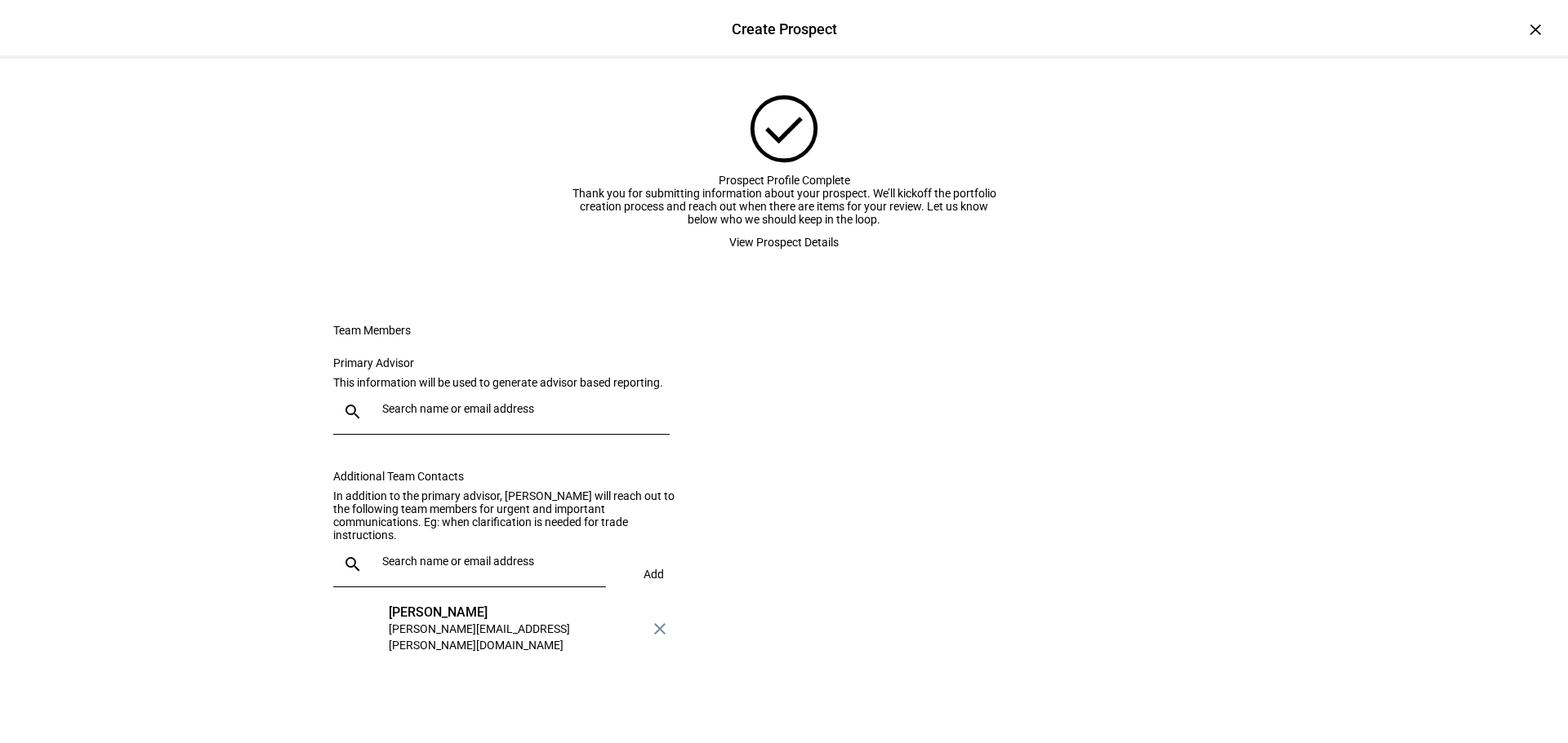
scroll to position [82, 0]
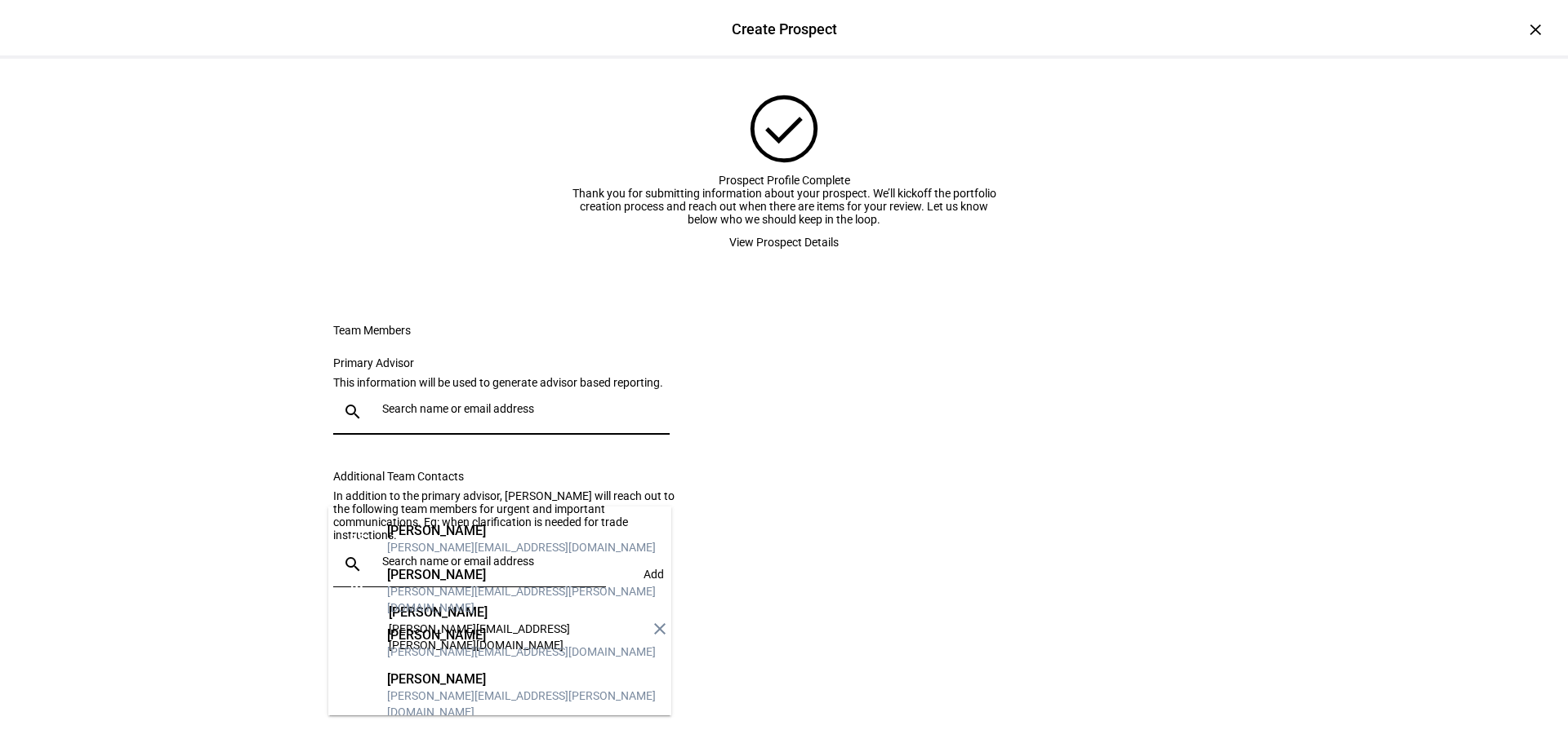
click at [416, 415] on input "text" at bounding box center [522, 409] width 281 height 13
click at [435, 566] on mat-option "IW [PERSON_NAME] [PERSON_NAME][EMAIL_ADDRESS][PERSON_NAME][DOMAIN_NAME]" at bounding box center [499, 592] width 343 height 53
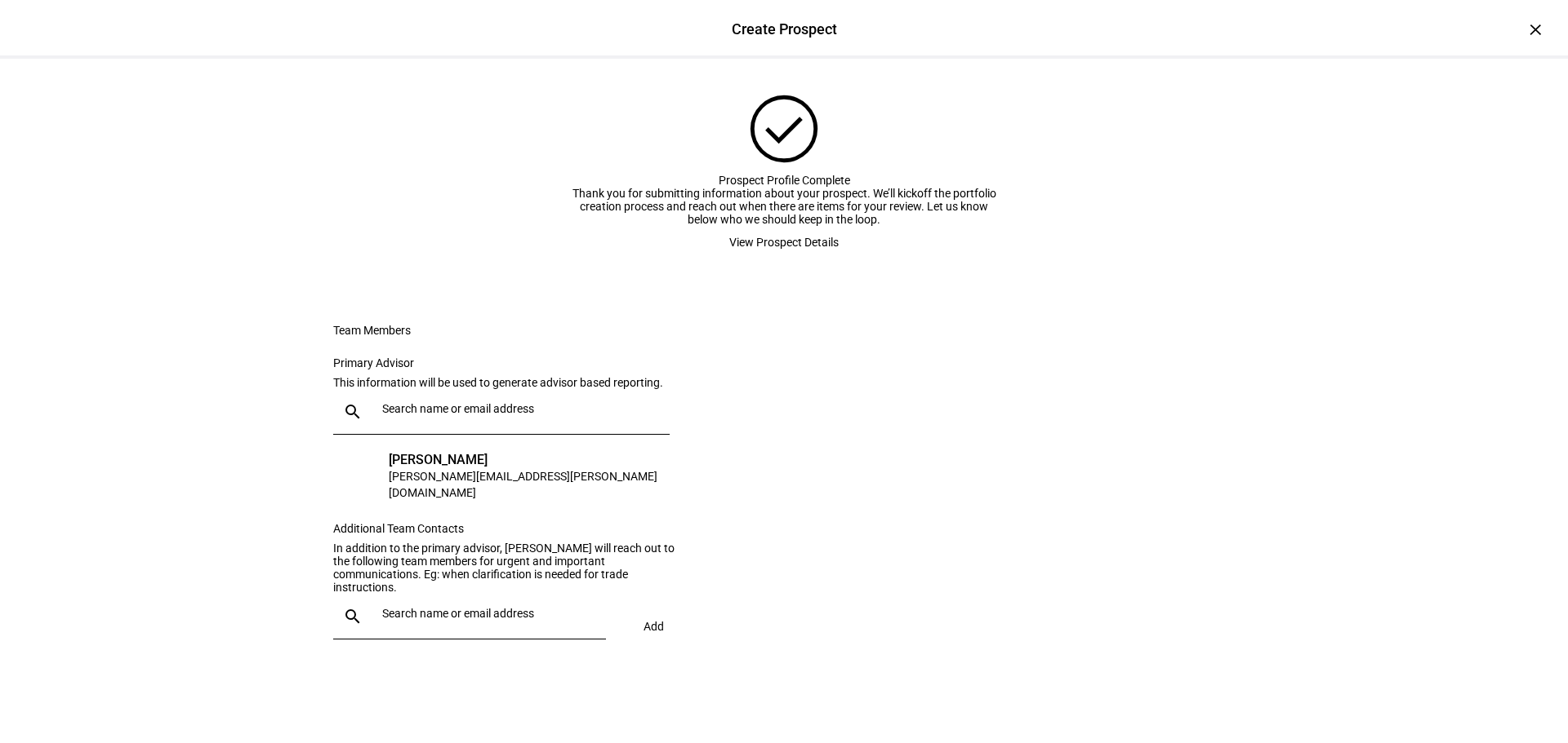
scroll to position [176, 0]
click at [524, 634] on div at bounding box center [484, 616] width 218 height 45
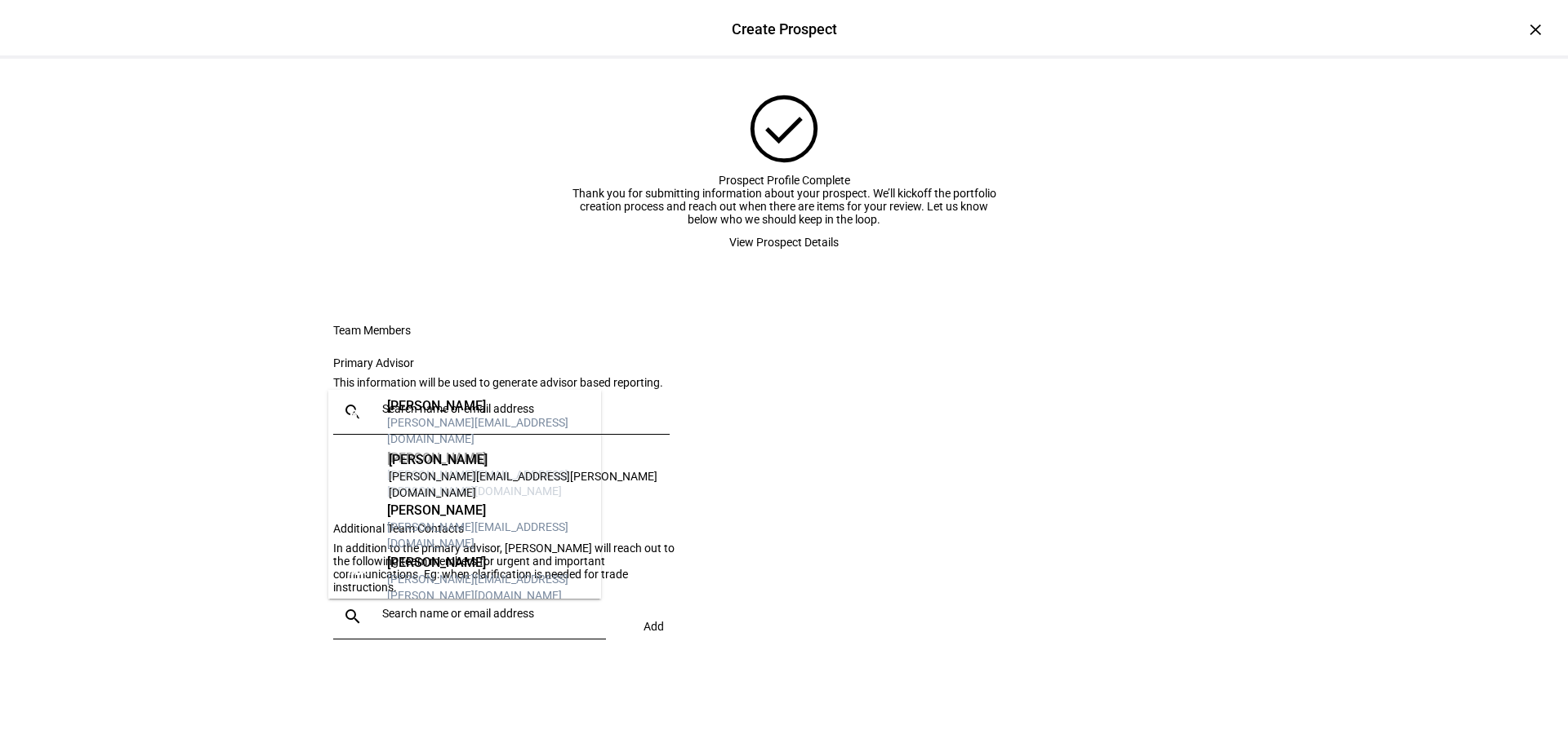
click at [965, 427] on eth-form-card "Team Members Primary Advisor This information will be used to generate advisor …" at bounding box center [784, 490] width 980 height 410
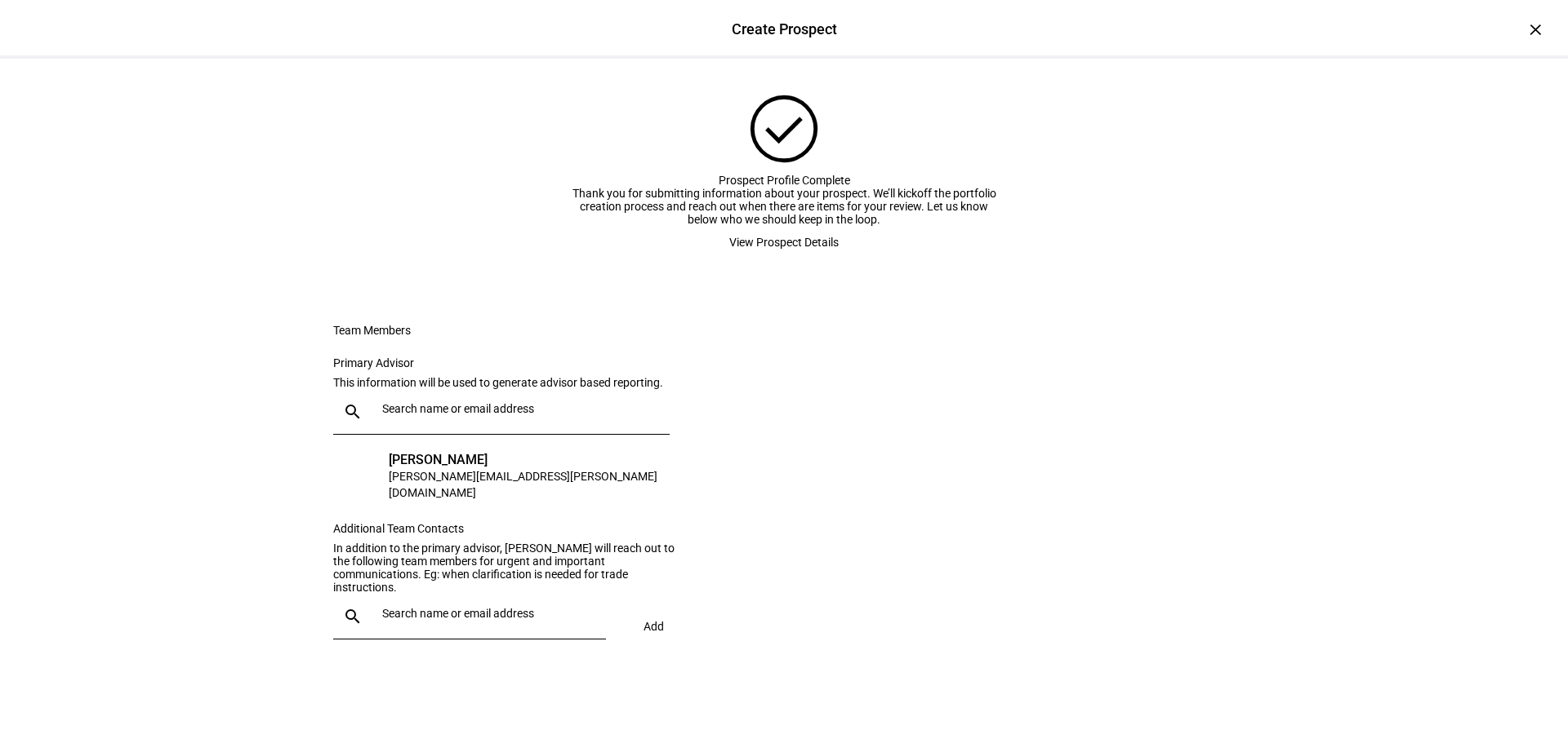
scroll to position [0, 0]
